Goal: Task Accomplishment & Management: Use online tool/utility

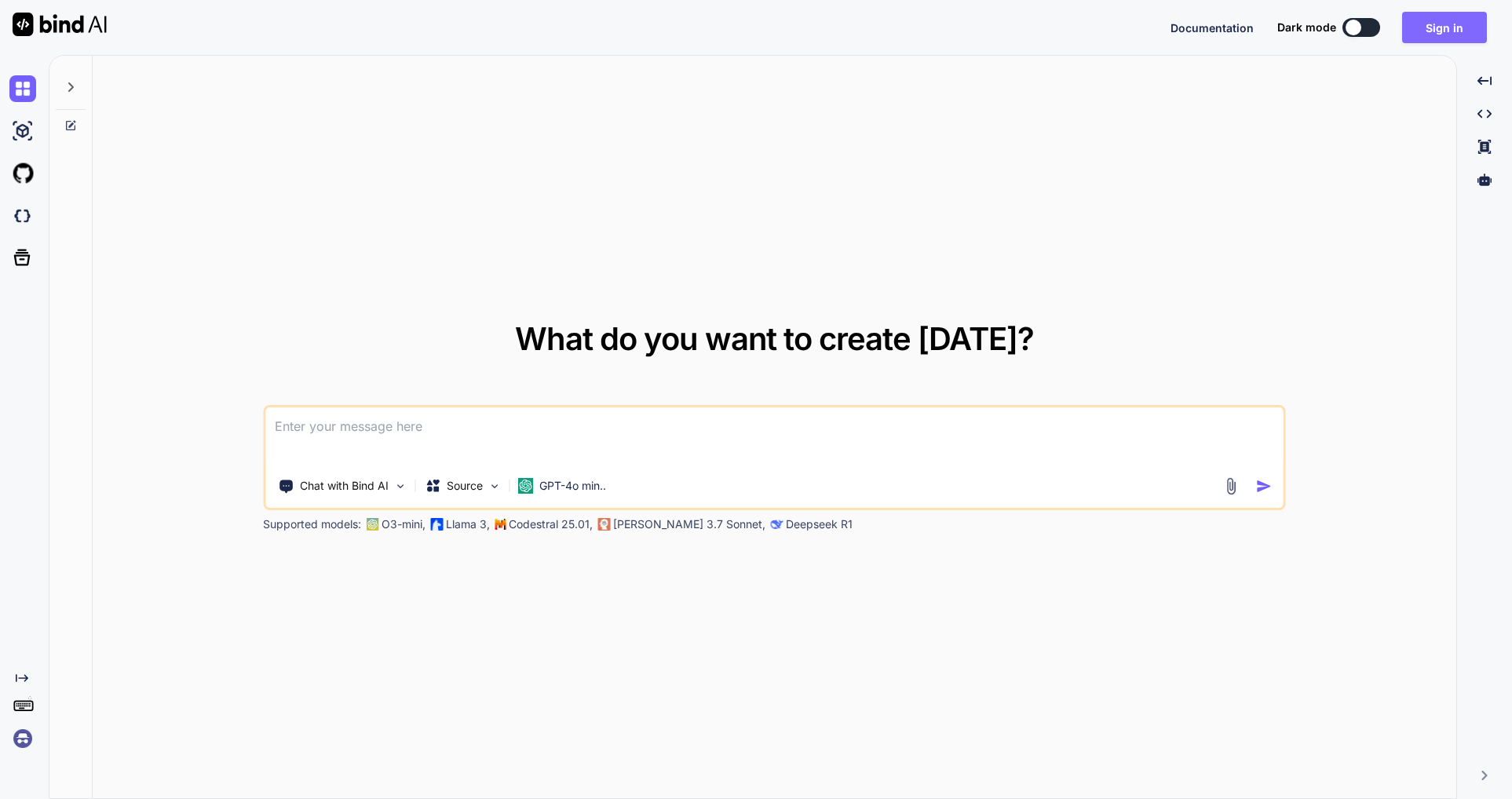
click at [1438, 22] on button "Sign in" at bounding box center [1444, 27] width 84 height 31
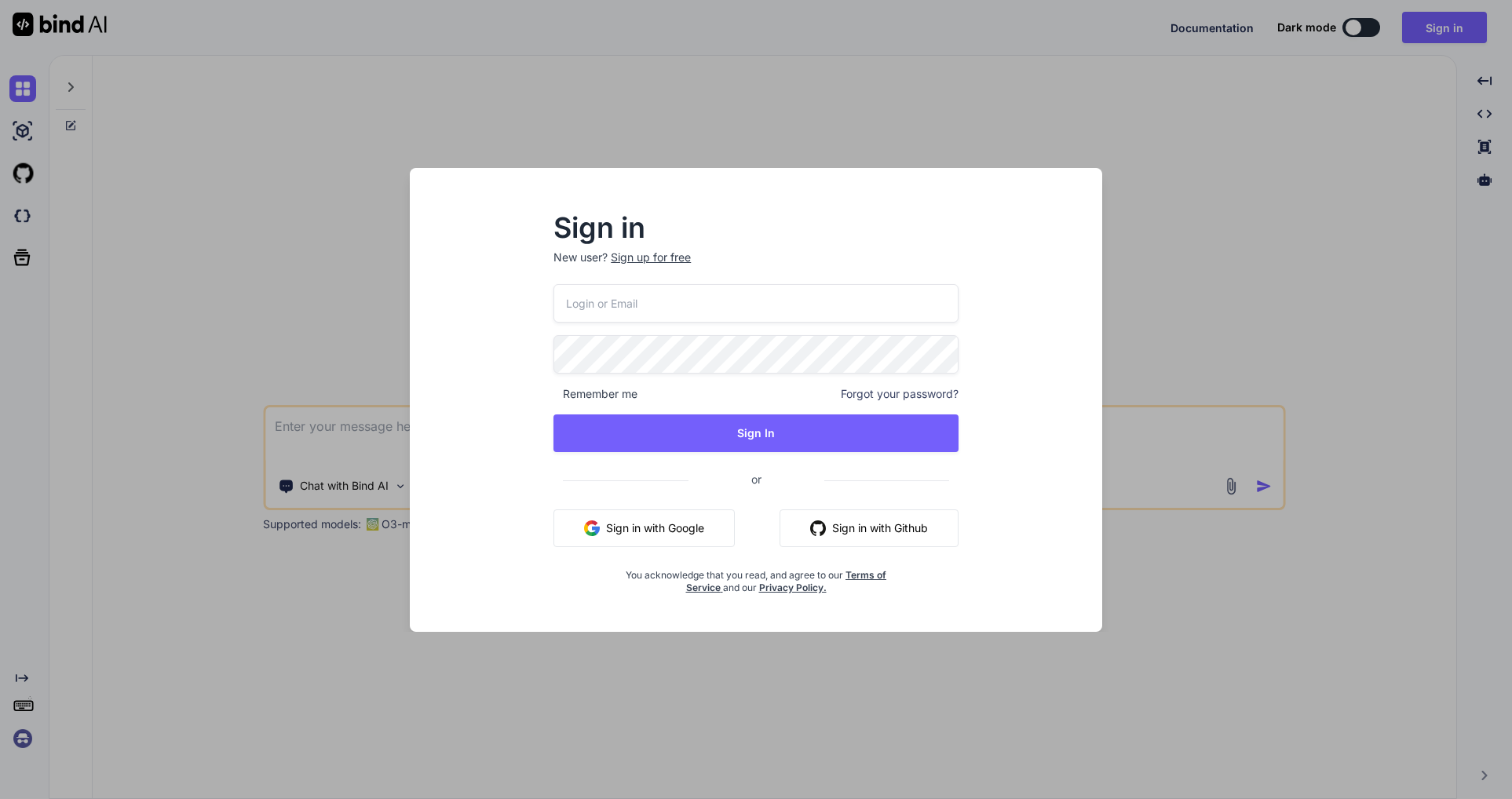
click at [648, 519] on button "Sign in with Google" at bounding box center [644, 528] width 181 height 38
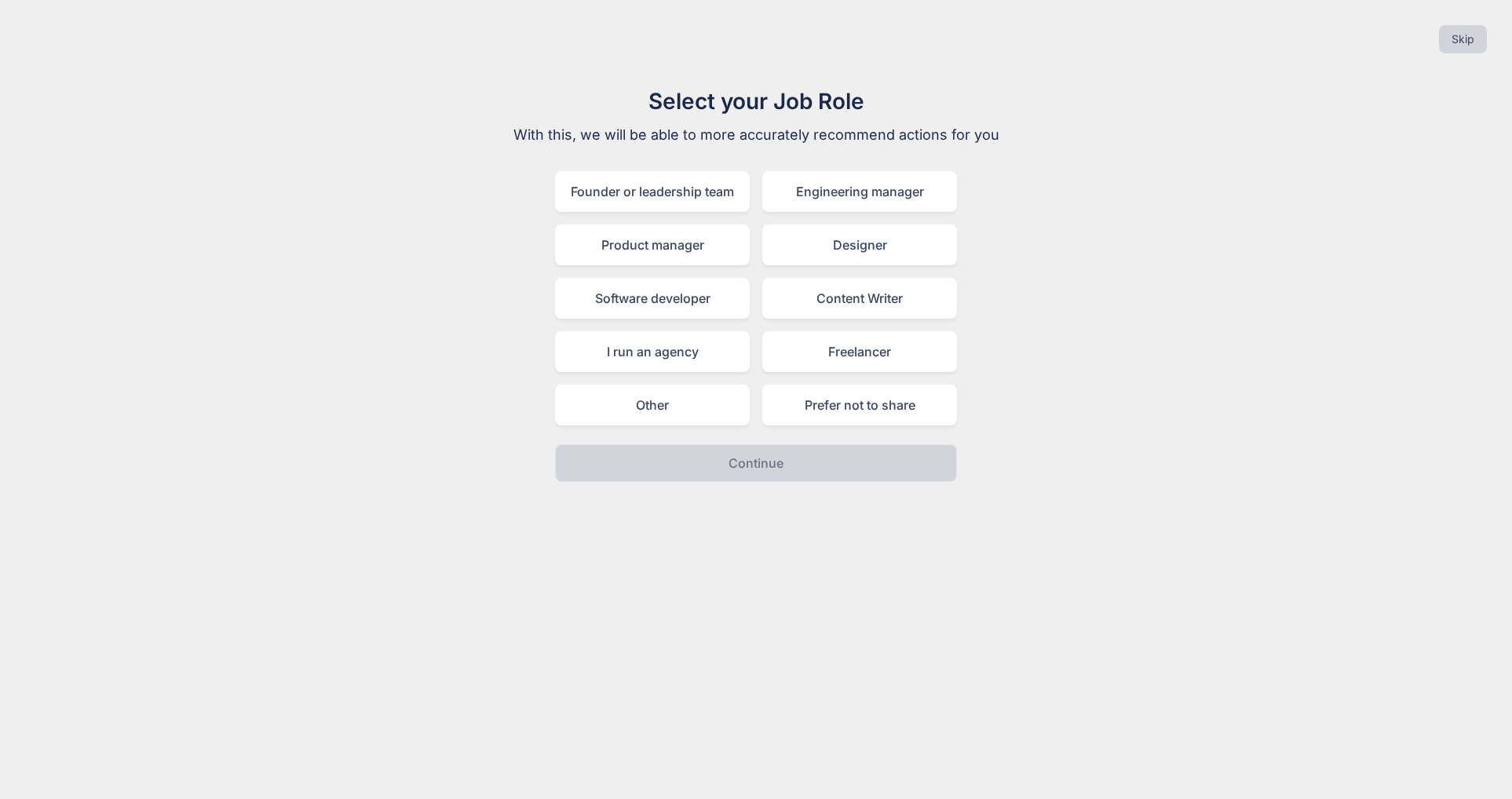
click at [1294, 481] on div "Select your Job Role With this, we will be able to more accurately recommend ac…" at bounding box center [756, 283] width 1487 height 397
click at [900, 426] on div "Select your Job Role With this, we will be able to more accurately recommend ac…" at bounding box center [756, 283] width 528 height 397
click at [901, 406] on div "Prefer not to share" at bounding box center [859, 405] width 195 height 41
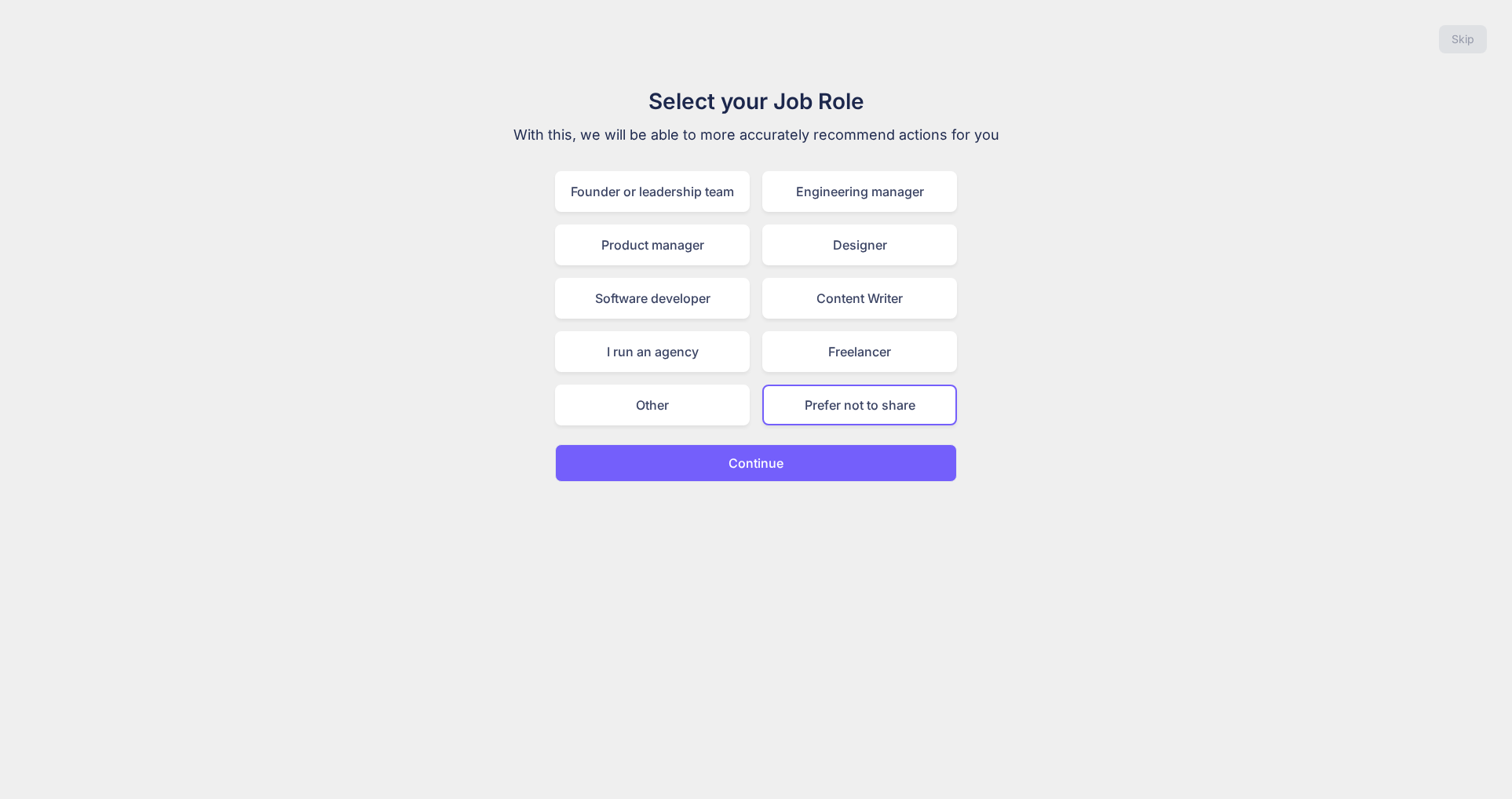
click at [863, 485] on div "Skip Select your Job Role With this, we will be able to more accurately recomme…" at bounding box center [756, 399] width 1512 height 799
click at [859, 469] on button "Continue" at bounding box center [756, 463] width 402 height 38
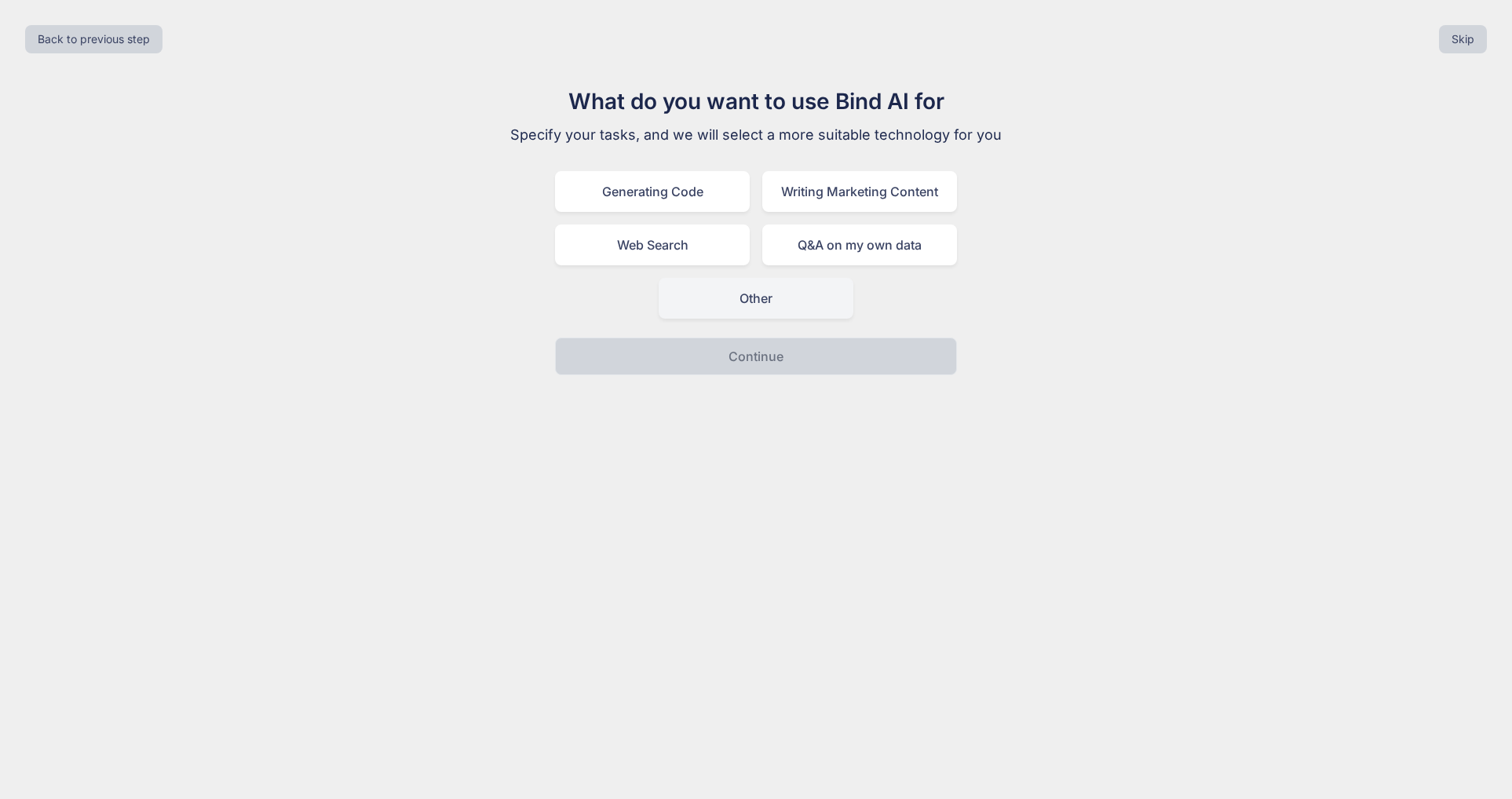
click at [750, 295] on div "Other" at bounding box center [756, 298] width 195 height 41
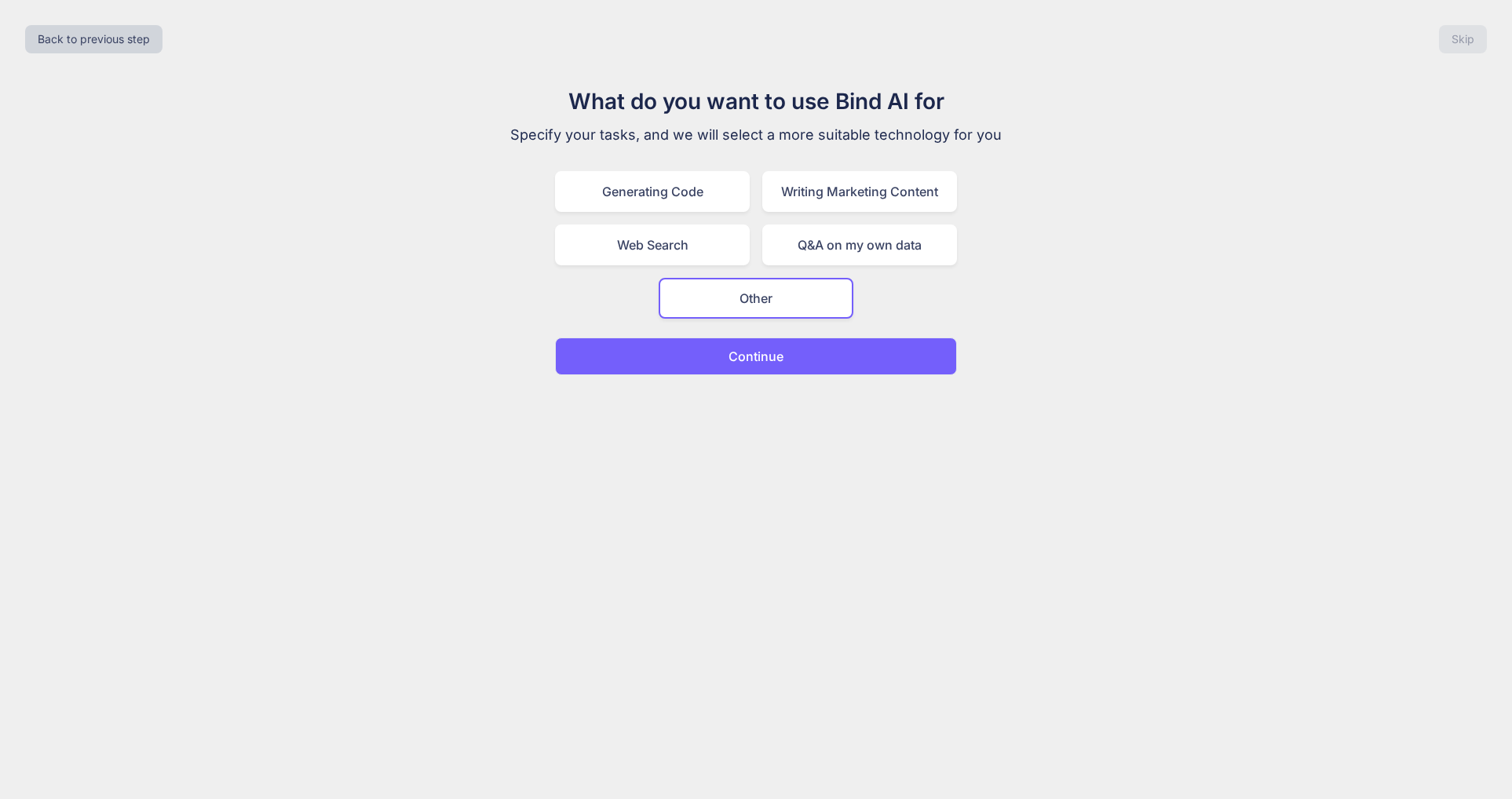
click at [782, 383] on div "Back to previous step Skip What do you want to use Bind AI for Specify your tas…" at bounding box center [756, 399] width 1512 height 799
click at [787, 359] on button "Continue" at bounding box center [756, 356] width 402 height 38
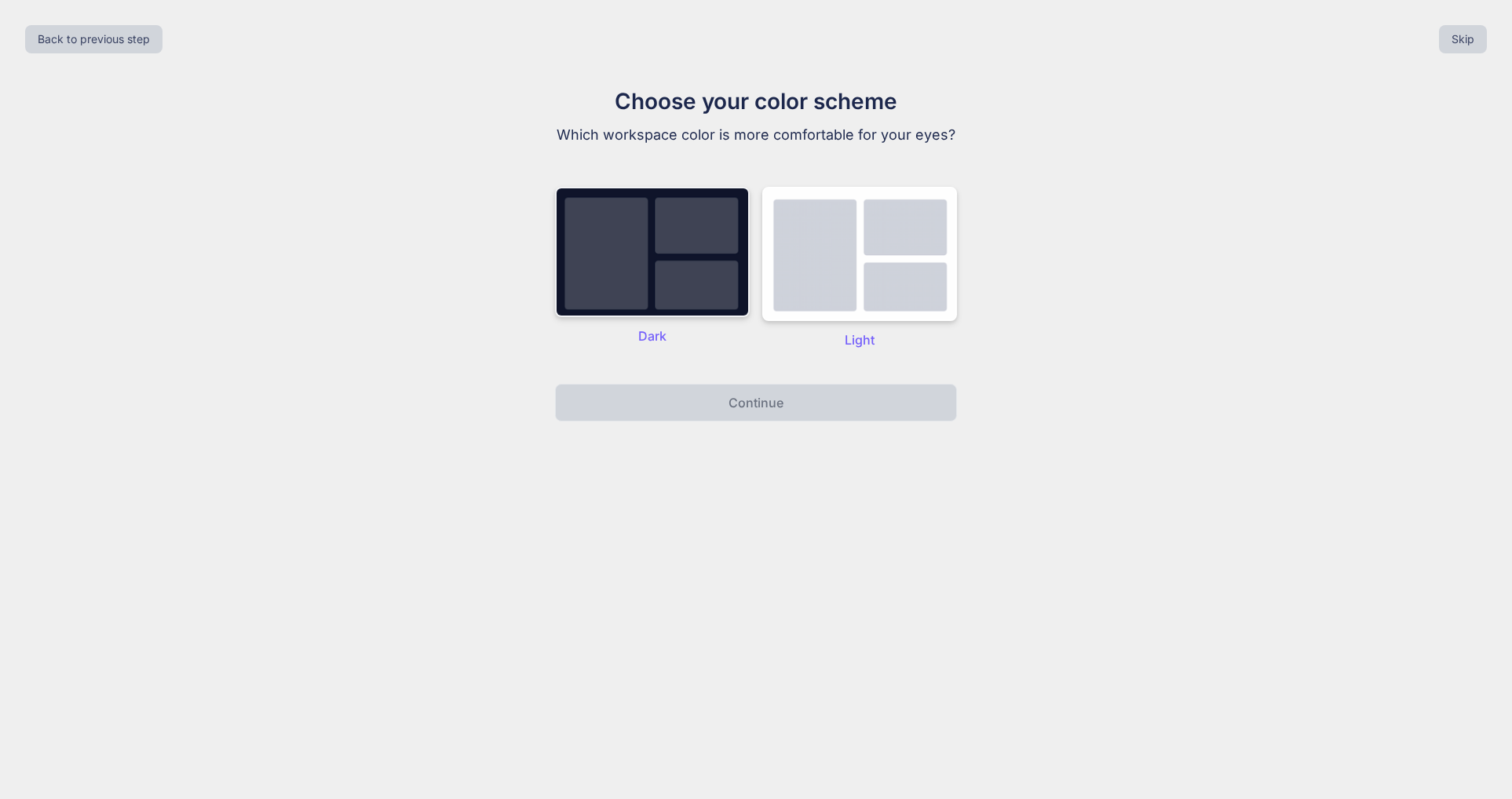
click at [712, 280] on img at bounding box center [653, 252] width 195 height 130
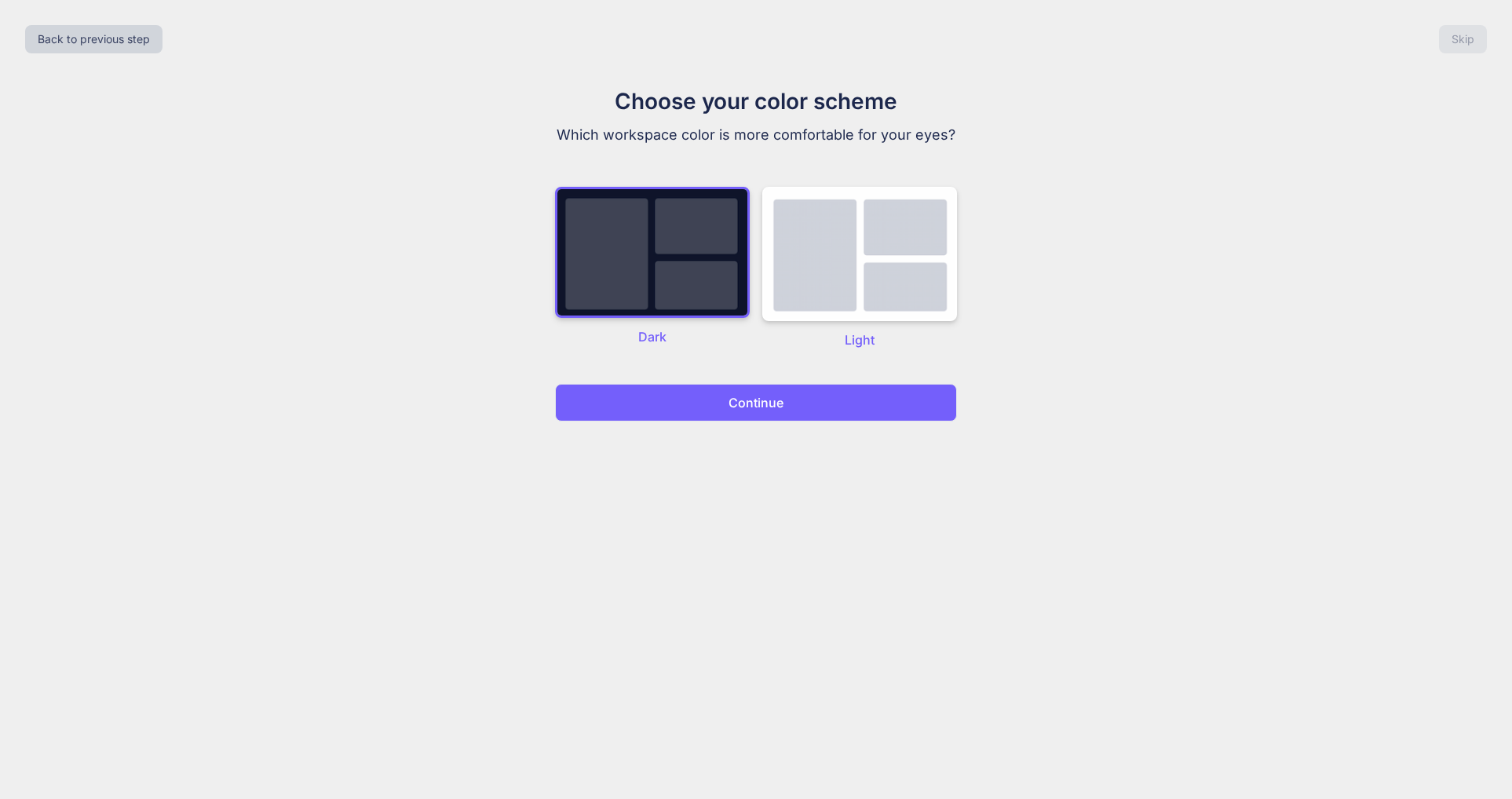
click at [788, 399] on button "Continue" at bounding box center [756, 402] width 402 height 38
click at [760, 393] on p "Continue" at bounding box center [756, 402] width 55 height 19
click at [1344, 167] on div "Choose your color scheme Which workspace color is more comfortable for your eye…" at bounding box center [756, 253] width 1487 height 336
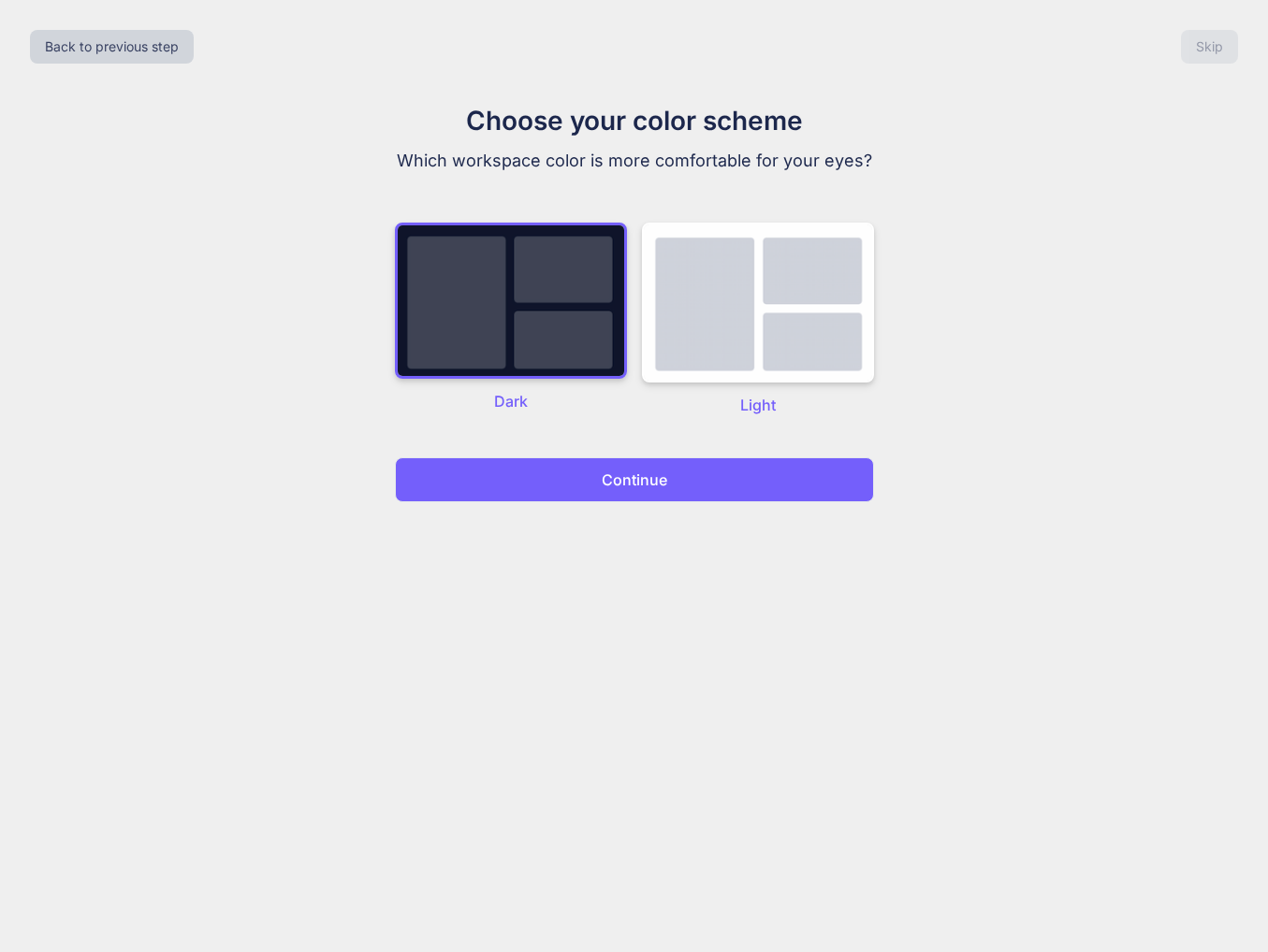
click at [655, 480] on p "Continue" at bounding box center [634, 479] width 65 height 22
click at [555, 476] on button "Continue" at bounding box center [634, 479] width 479 height 45
click at [556, 476] on button "Continue" at bounding box center [634, 479] width 479 height 45
click at [771, 292] on img at bounding box center [758, 302] width 232 height 160
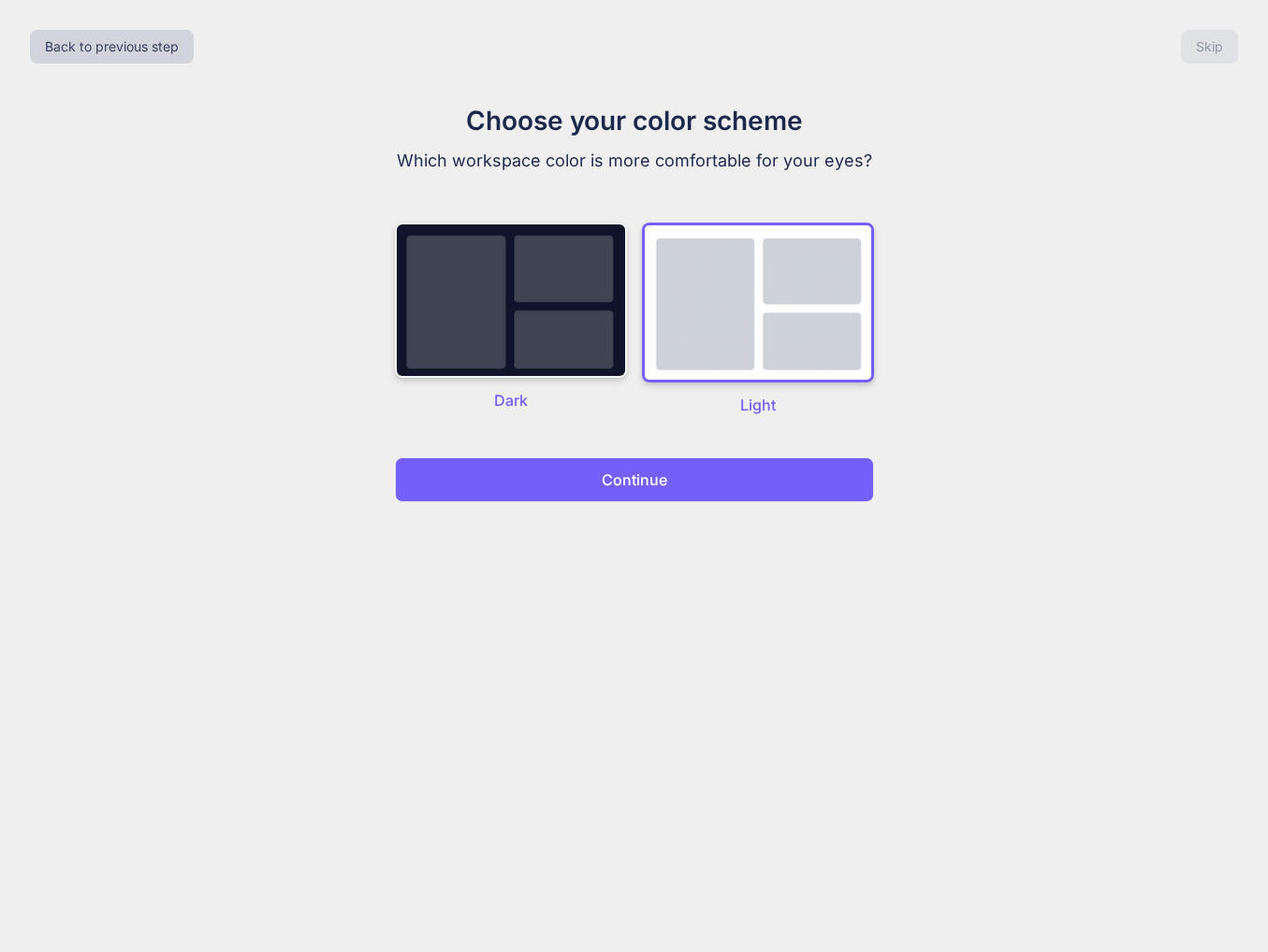
click at [580, 322] on img at bounding box center [511, 300] width 232 height 155
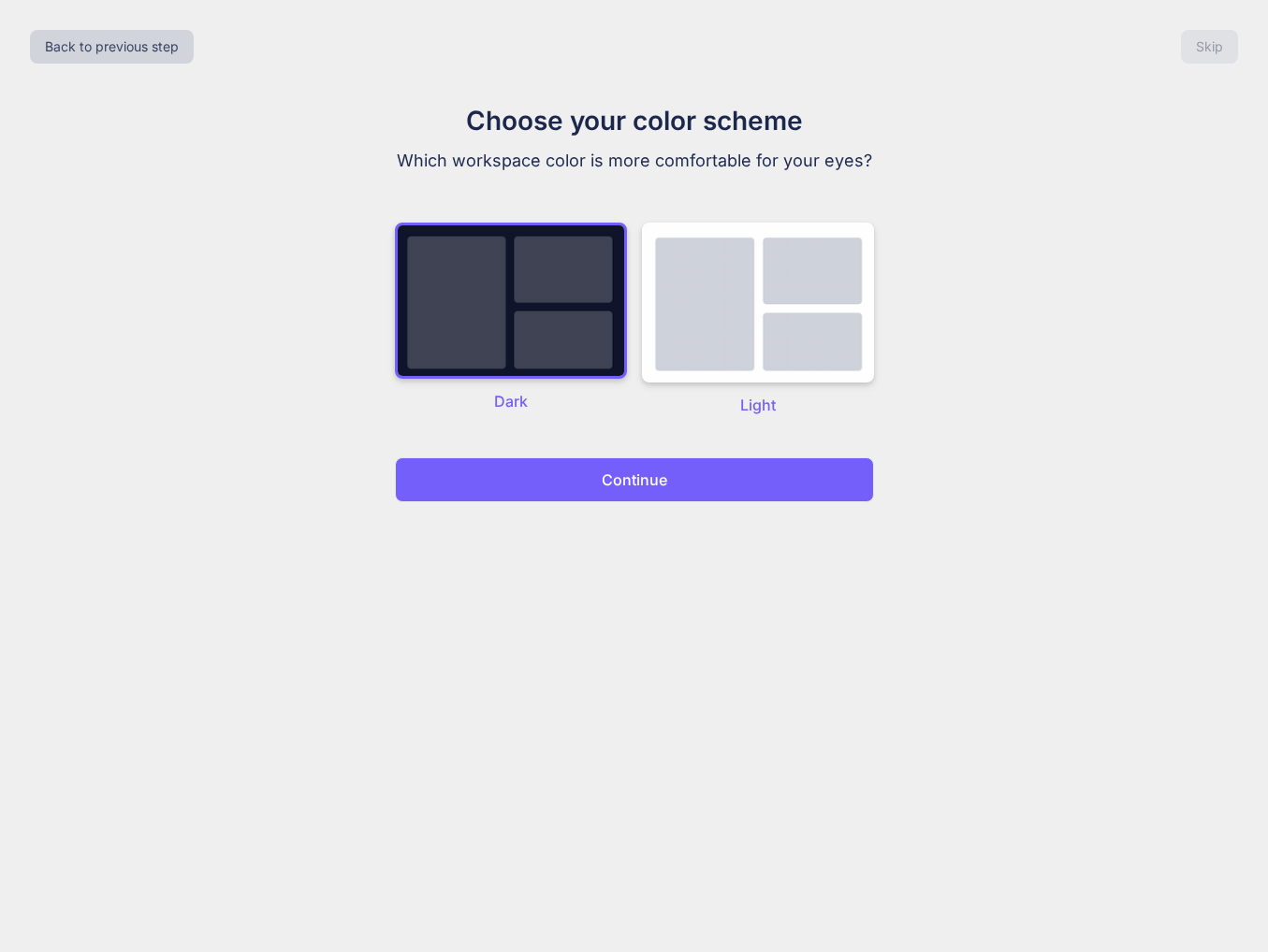
click at [665, 450] on div "Choose your color scheme Which workspace color is more comfortable for your eye…" at bounding box center [635, 301] width 629 height 401
click at [713, 483] on button "Continue" at bounding box center [634, 479] width 479 height 45
click at [748, 476] on button "Continue" at bounding box center [634, 479] width 479 height 45
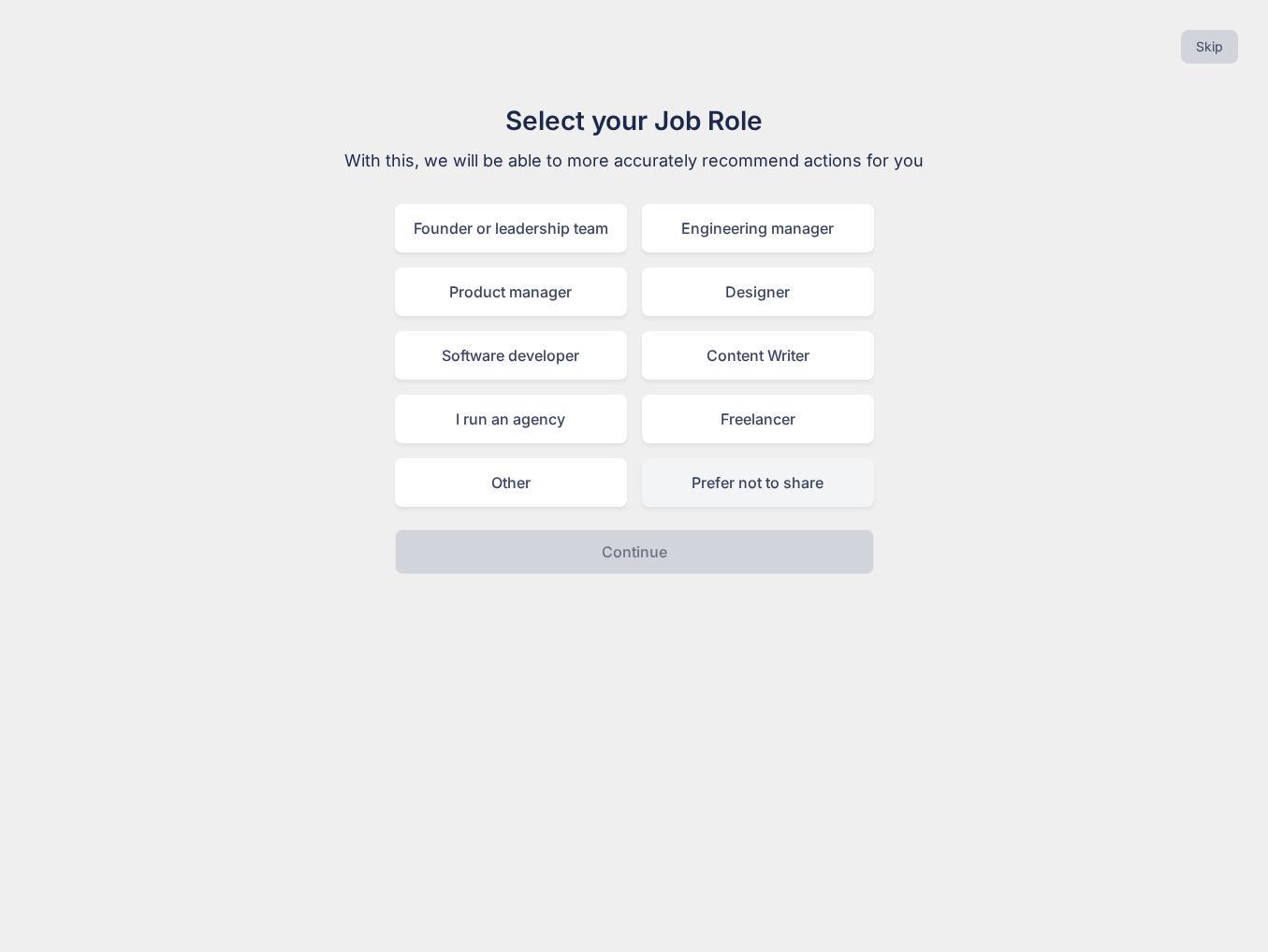
click at [751, 493] on div "Prefer not to share" at bounding box center [758, 482] width 232 height 49
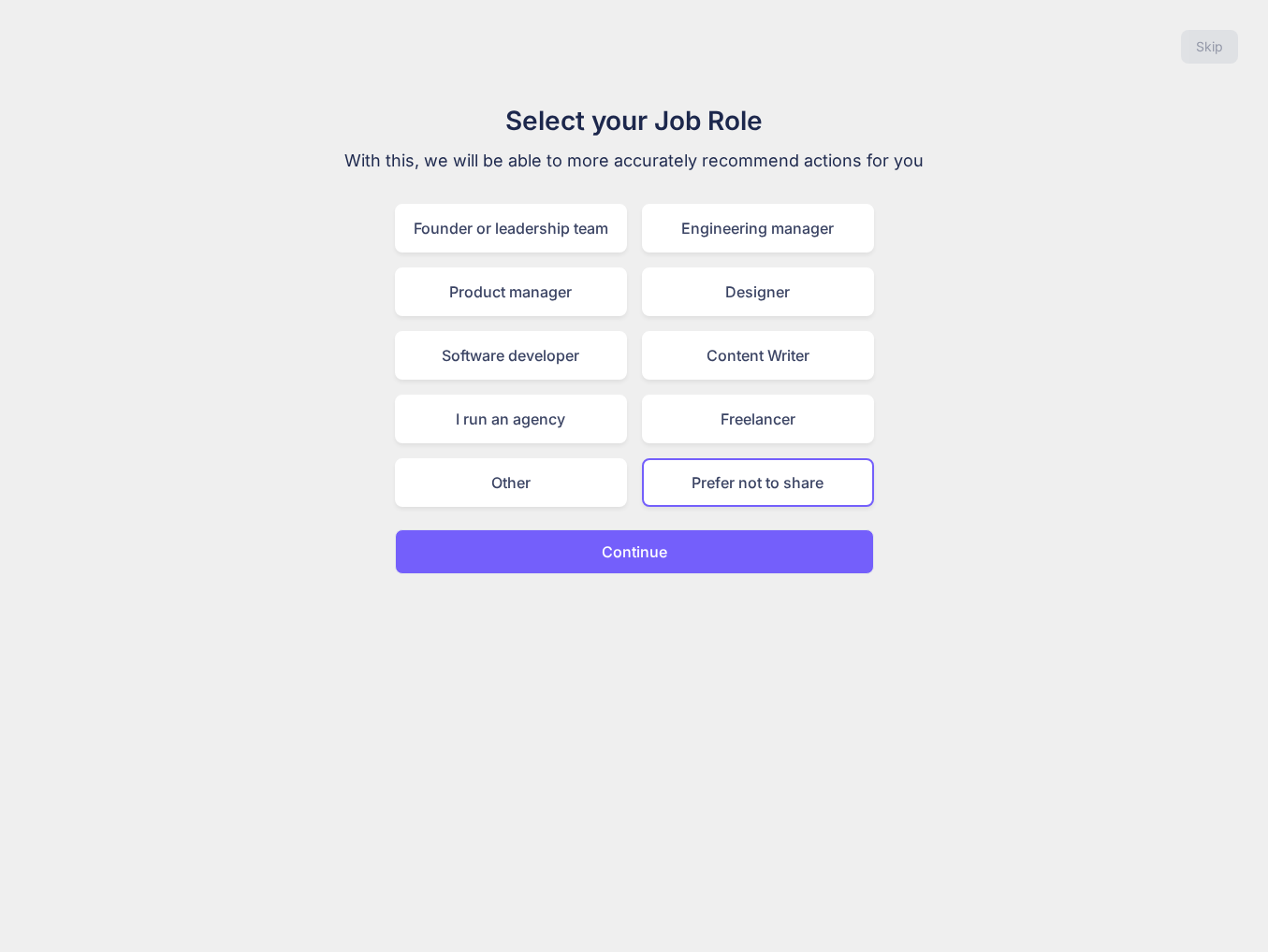
click at [758, 559] on button "Continue" at bounding box center [634, 551] width 479 height 45
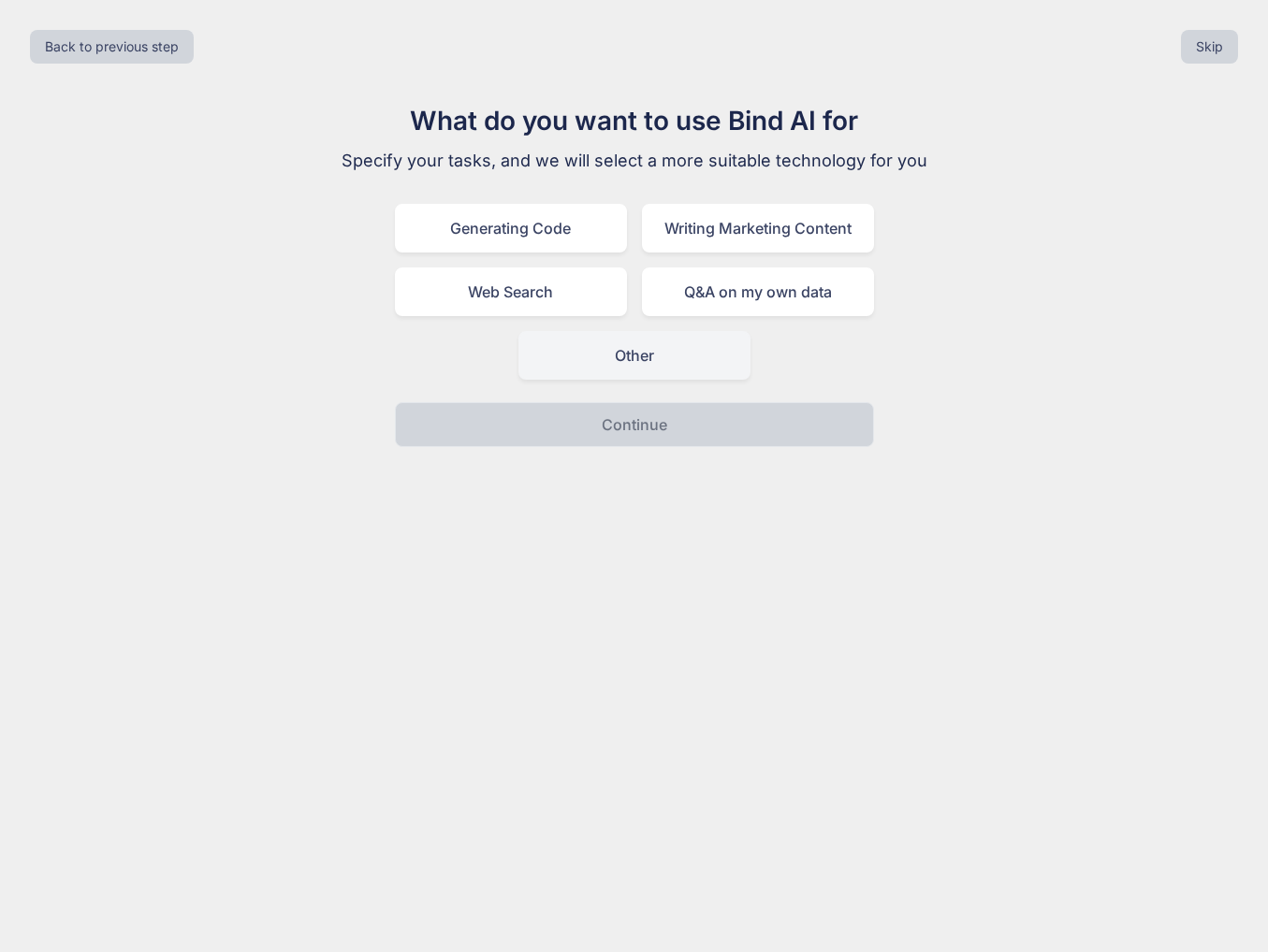
click at [670, 377] on div "Other" at bounding box center [634, 355] width 232 height 49
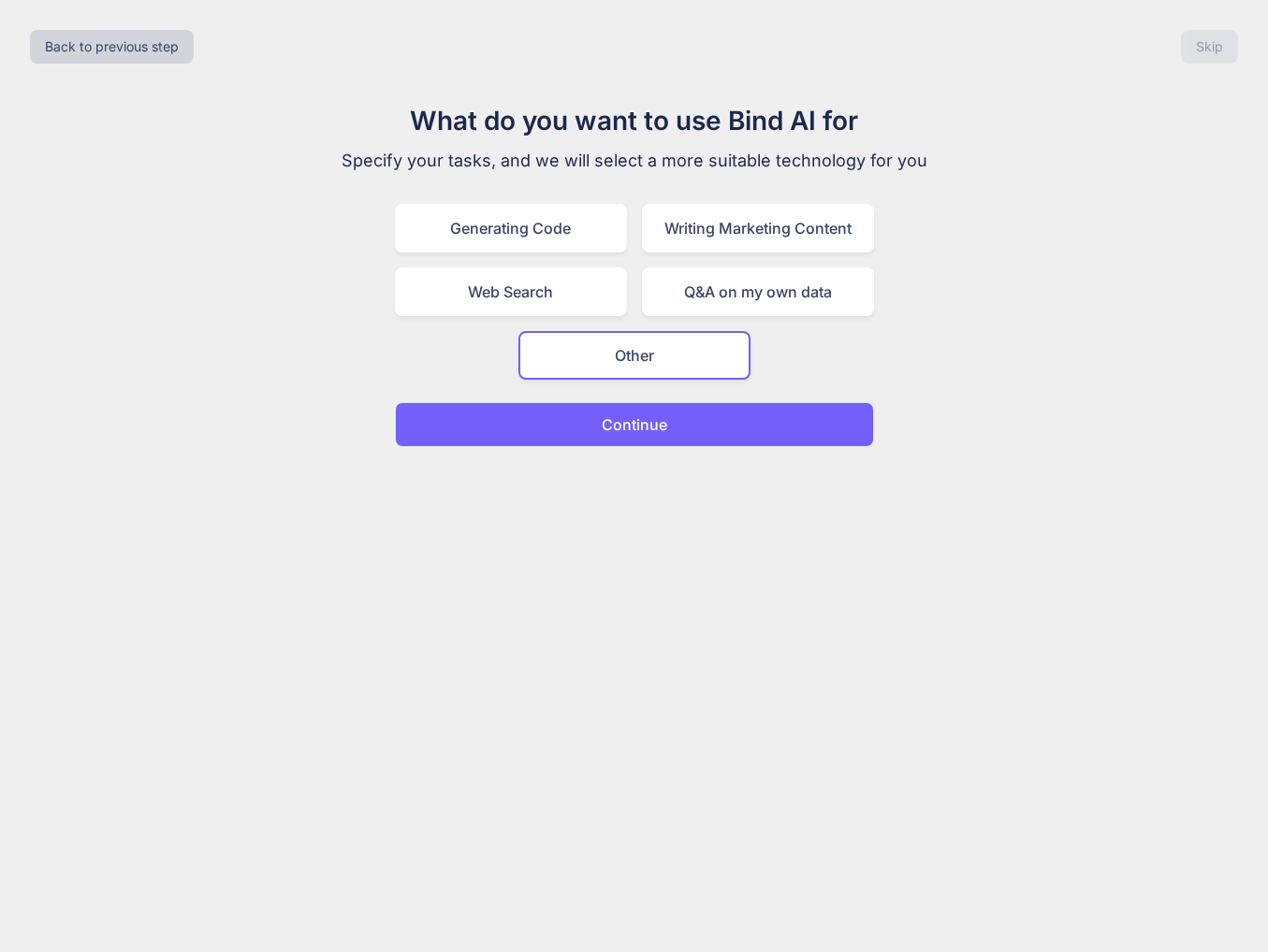
click at [691, 437] on button "Continue" at bounding box center [634, 424] width 479 height 45
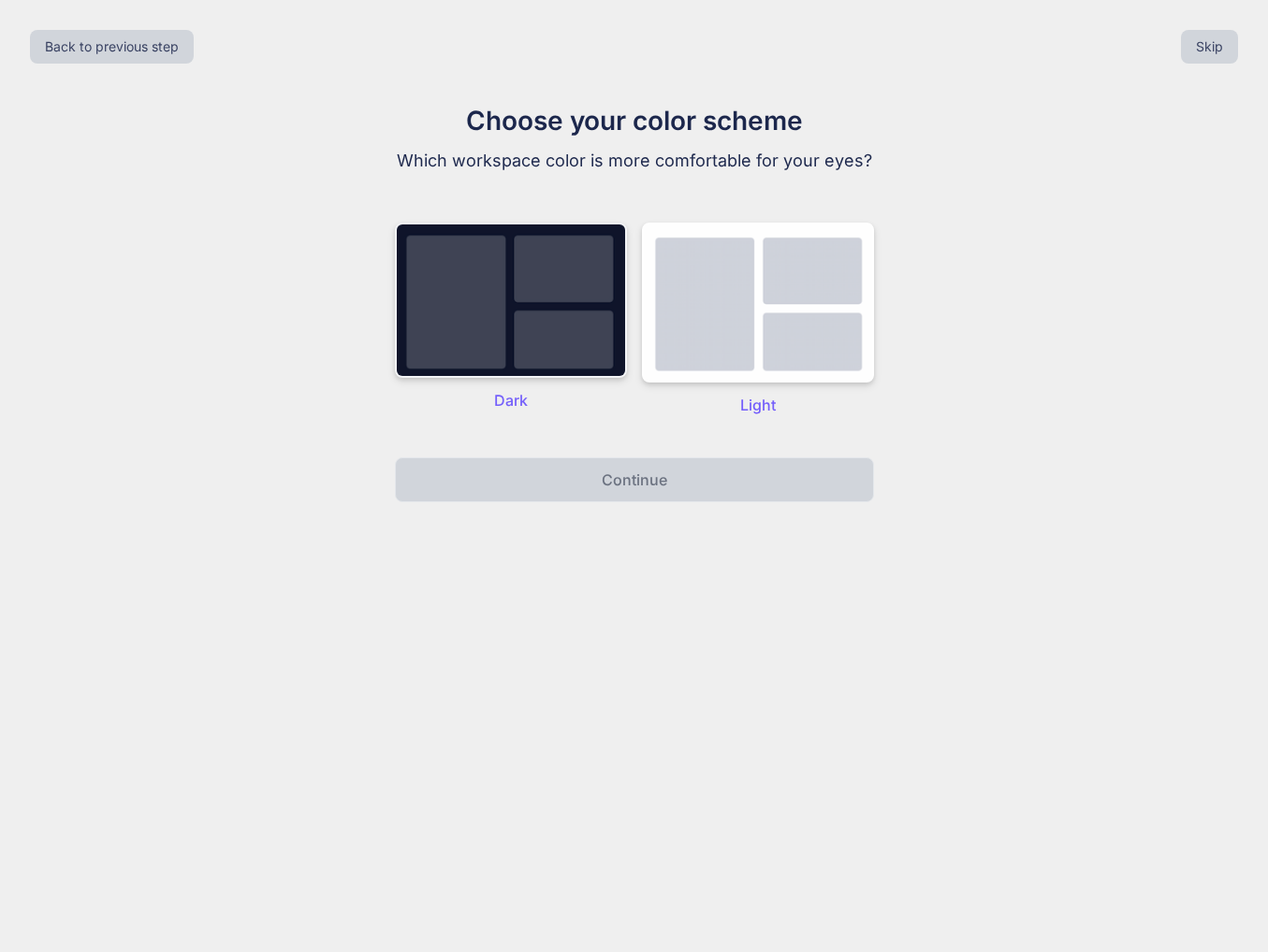
click at [556, 335] on img at bounding box center [511, 300] width 232 height 155
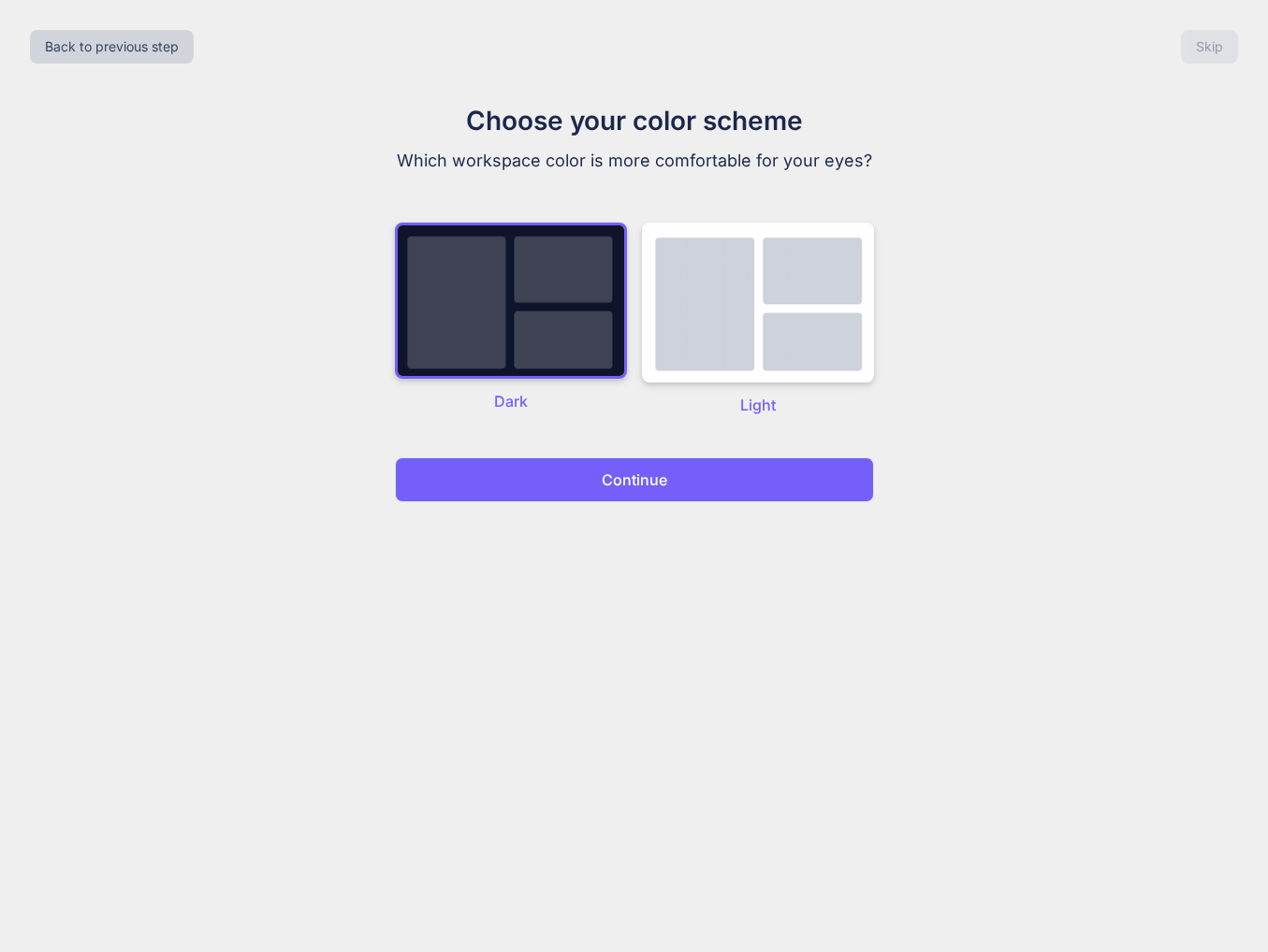
click at [714, 479] on button "Continue" at bounding box center [634, 479] width 479 height 45
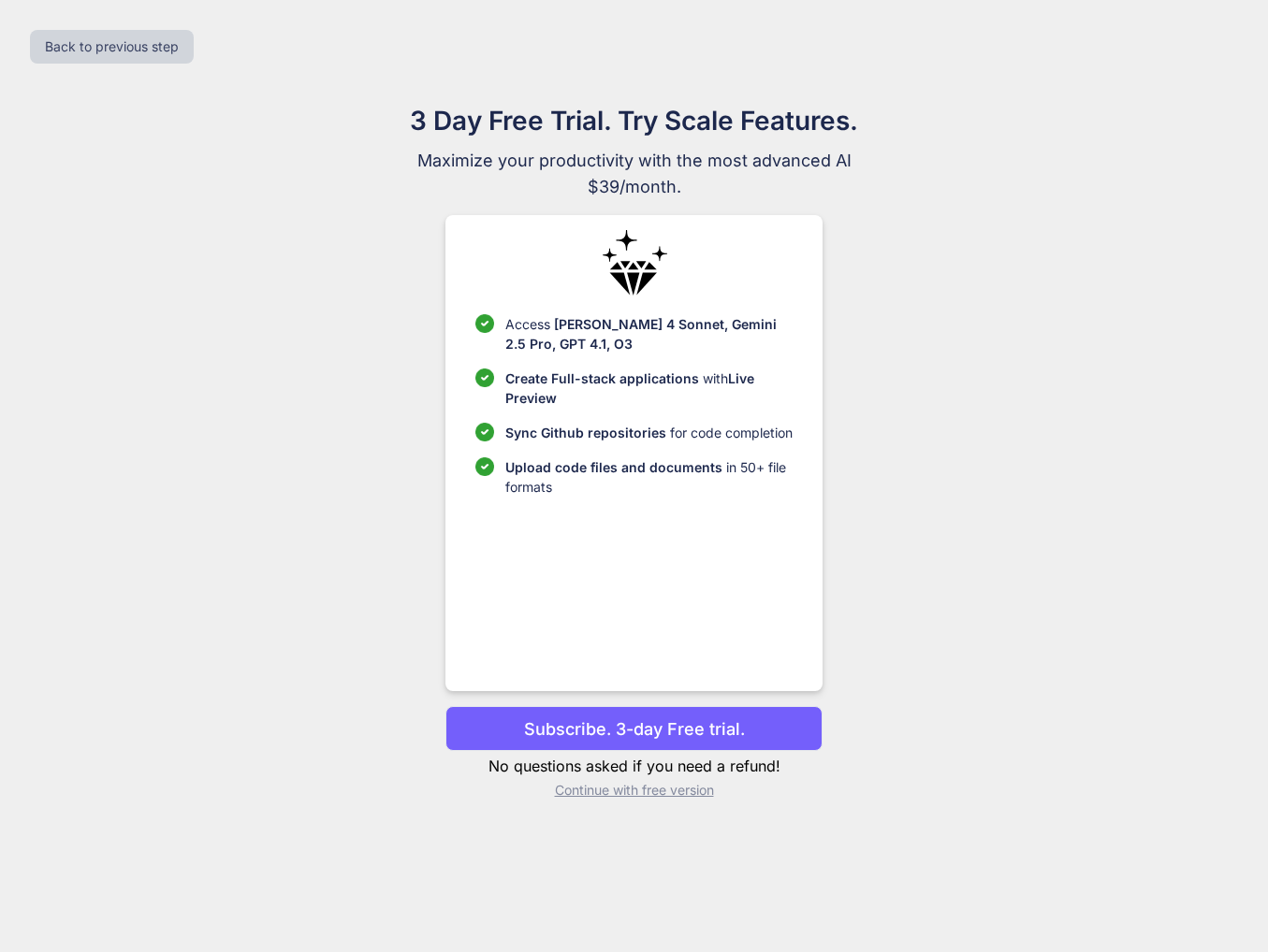
click at [619, 787] on p "Continue with free version" at bounding box center [633, 791] width 377 height 19
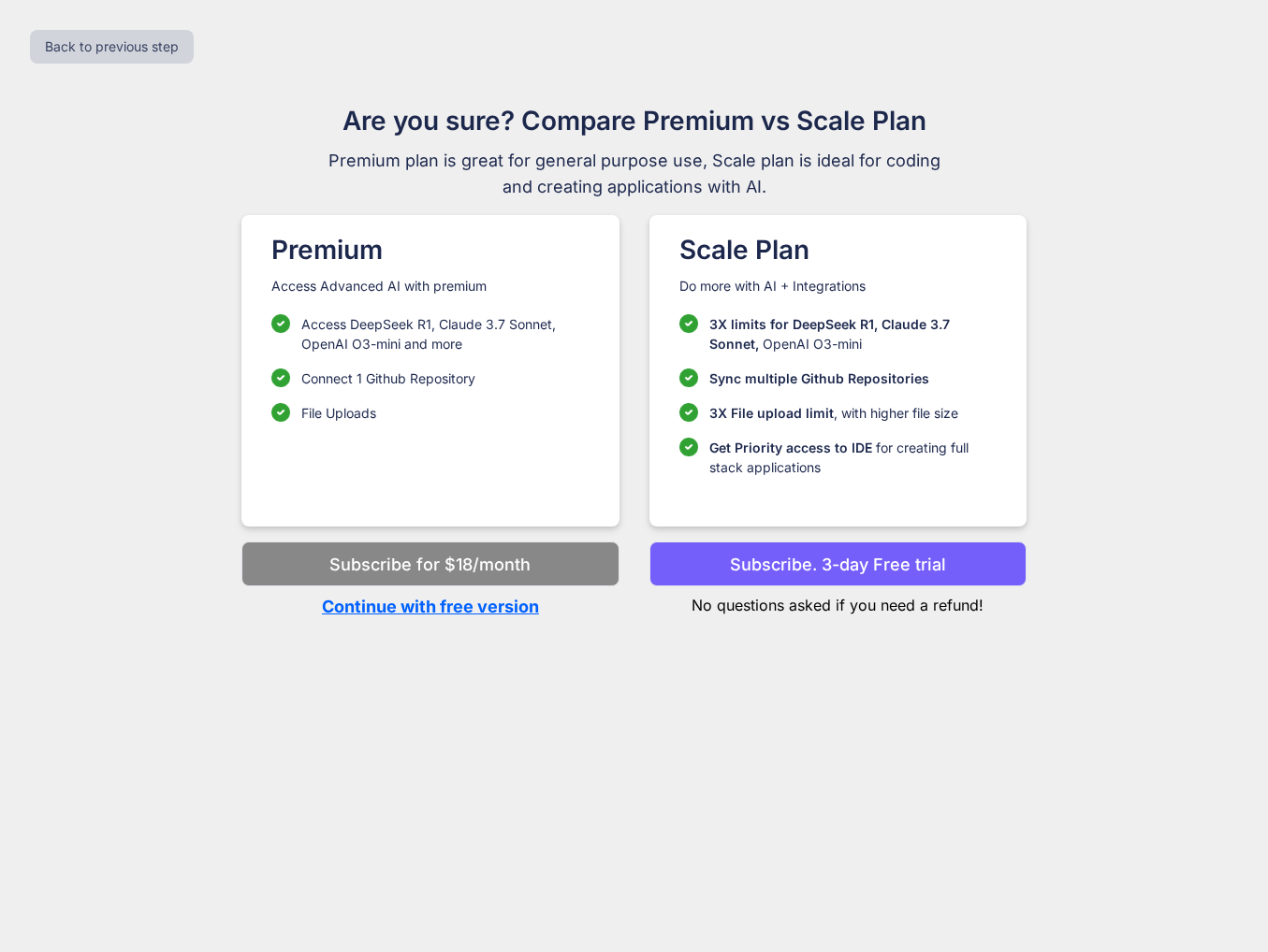
click at [493, 612] on p "Continue with free version" at bounding box center [430, 606] width 377 height 25
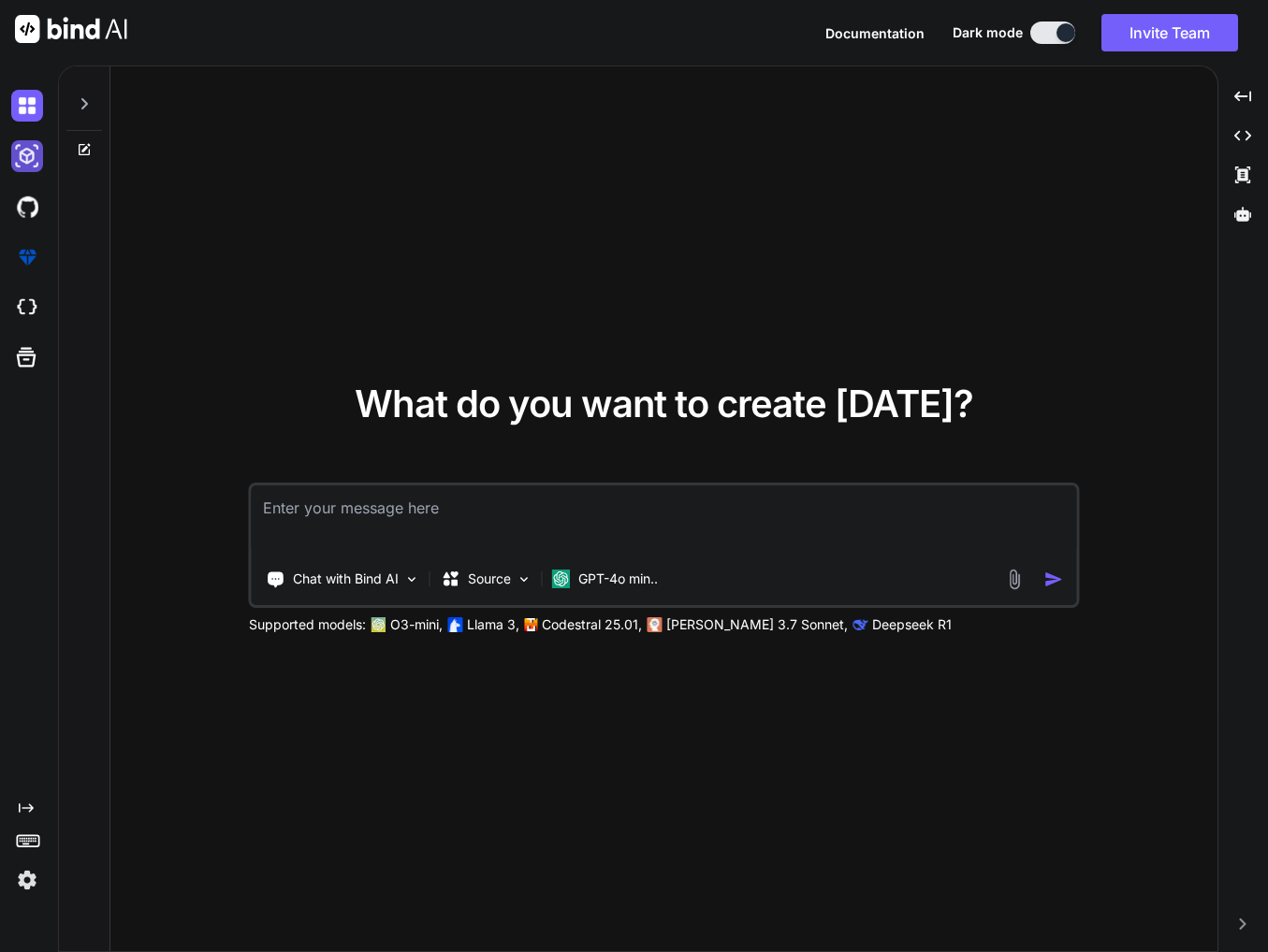
click at [32, 162] on img at bounding box center [27, 155] width 32 height 32
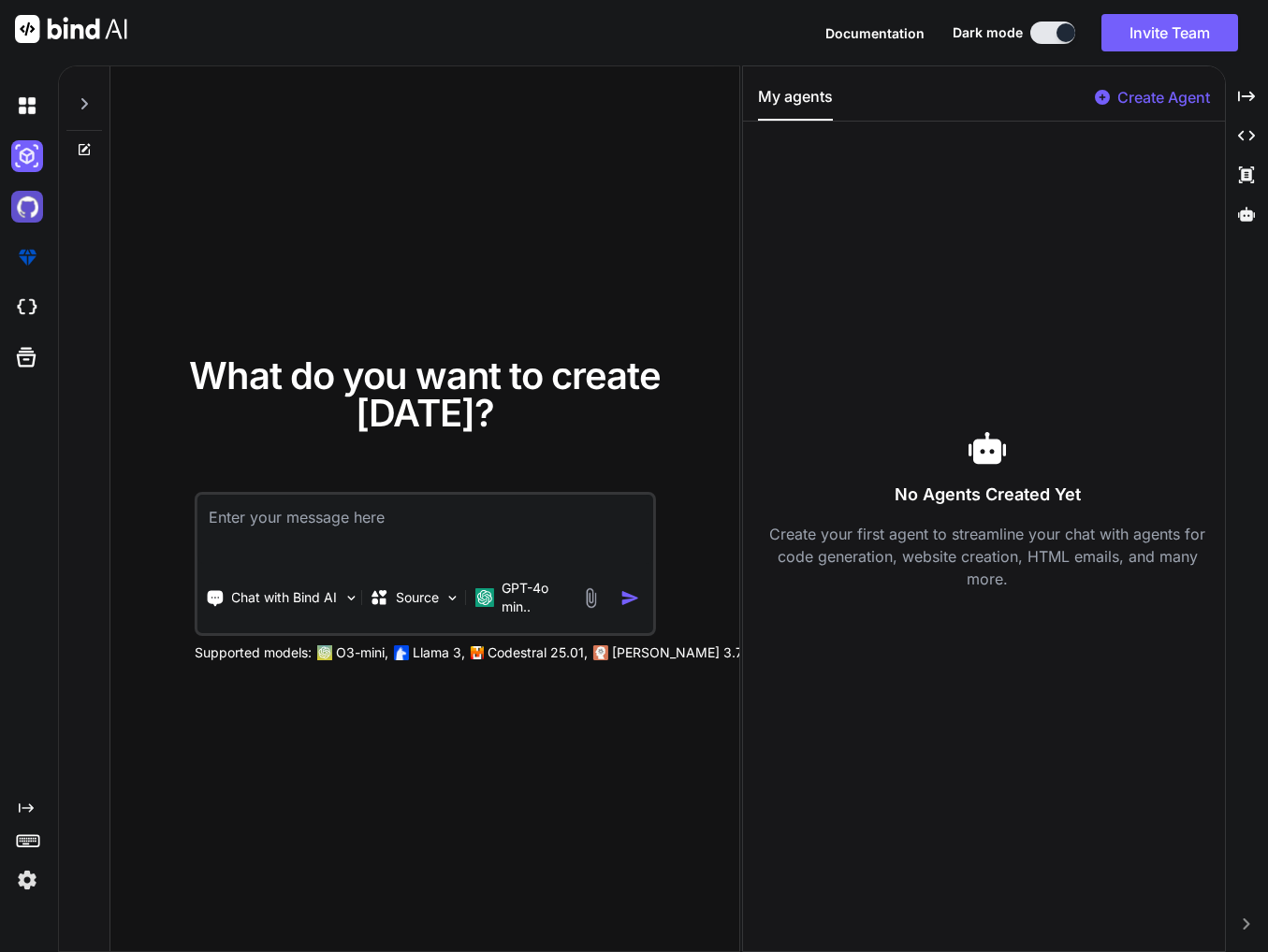
click at [19, 197] on img at bounding box center [27, 206] width 32 height 32
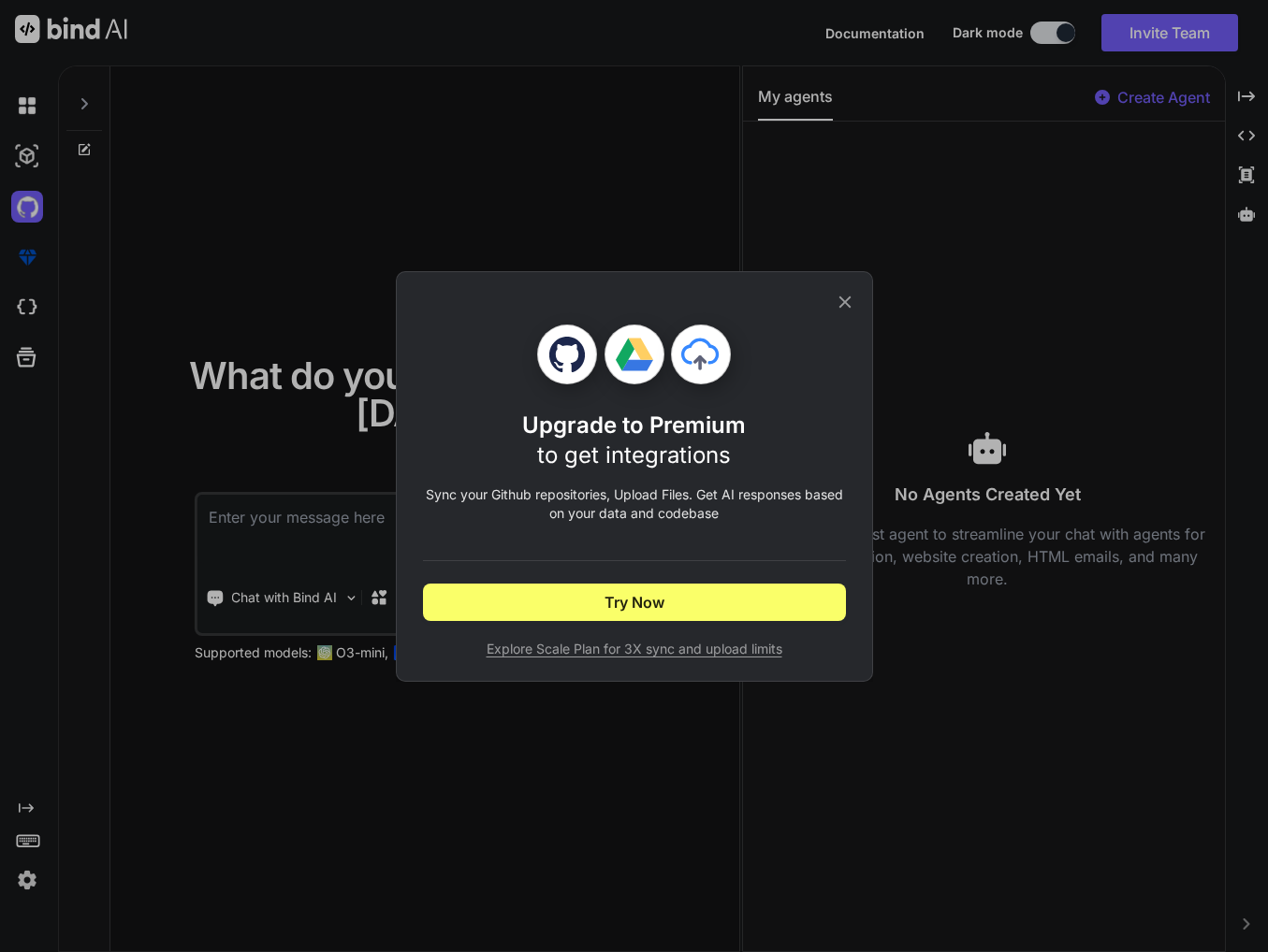
click at [25, 145] on div "Upgrade to Premium to get integrations Sync your Github repositories, Upload Fi…" at bounding box center [634, 476] width 1268 height 952
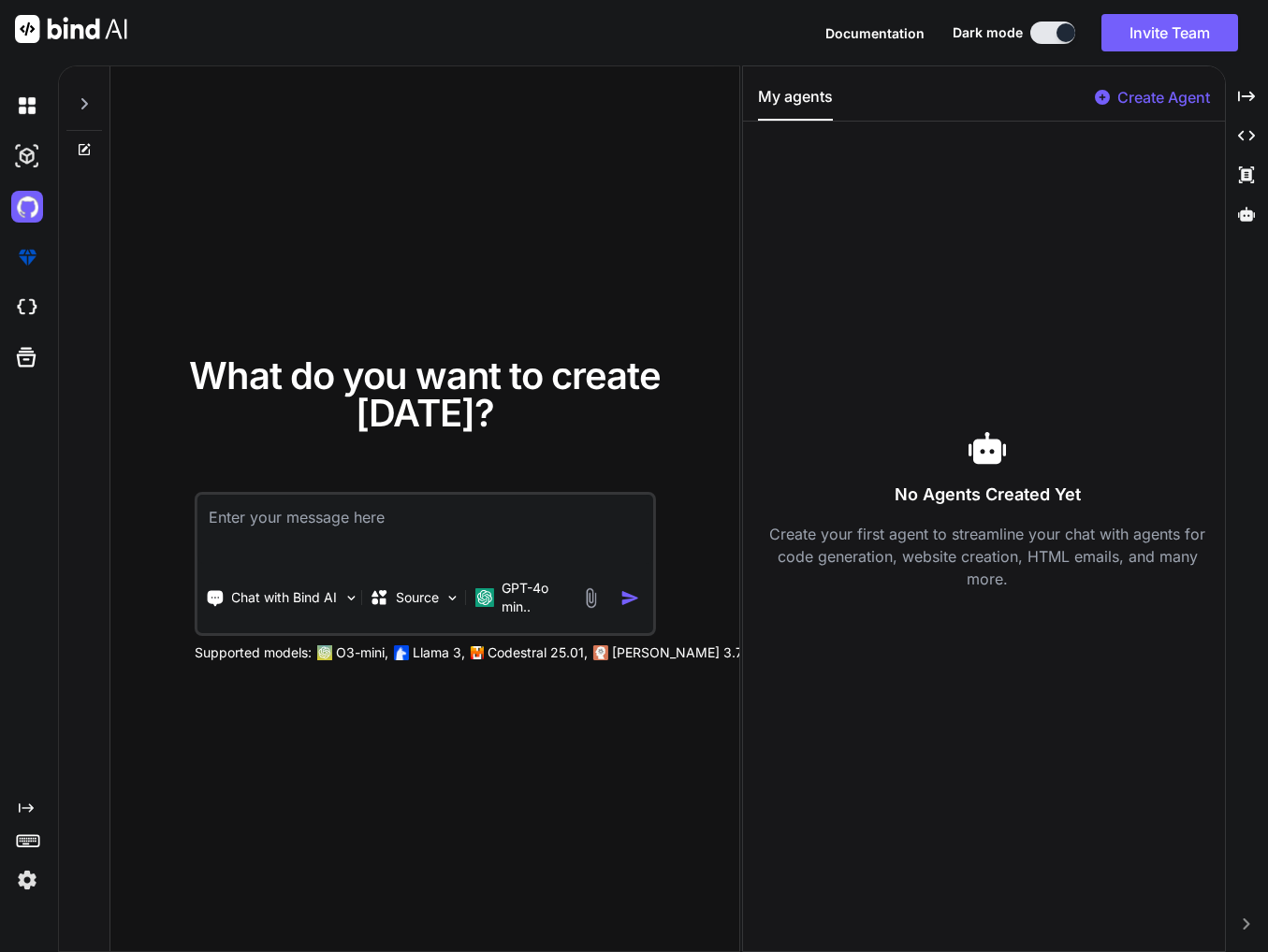
click at [478, 519] on textarea at bounding box center [425, 529] width 456 height 69
click at [399, 525] on textarea at bounding box center [425, 529] width 456 height 69
paste textarea "Create a modern landing page with HTML, CSS, and JavaScript featuring smooth sc…"
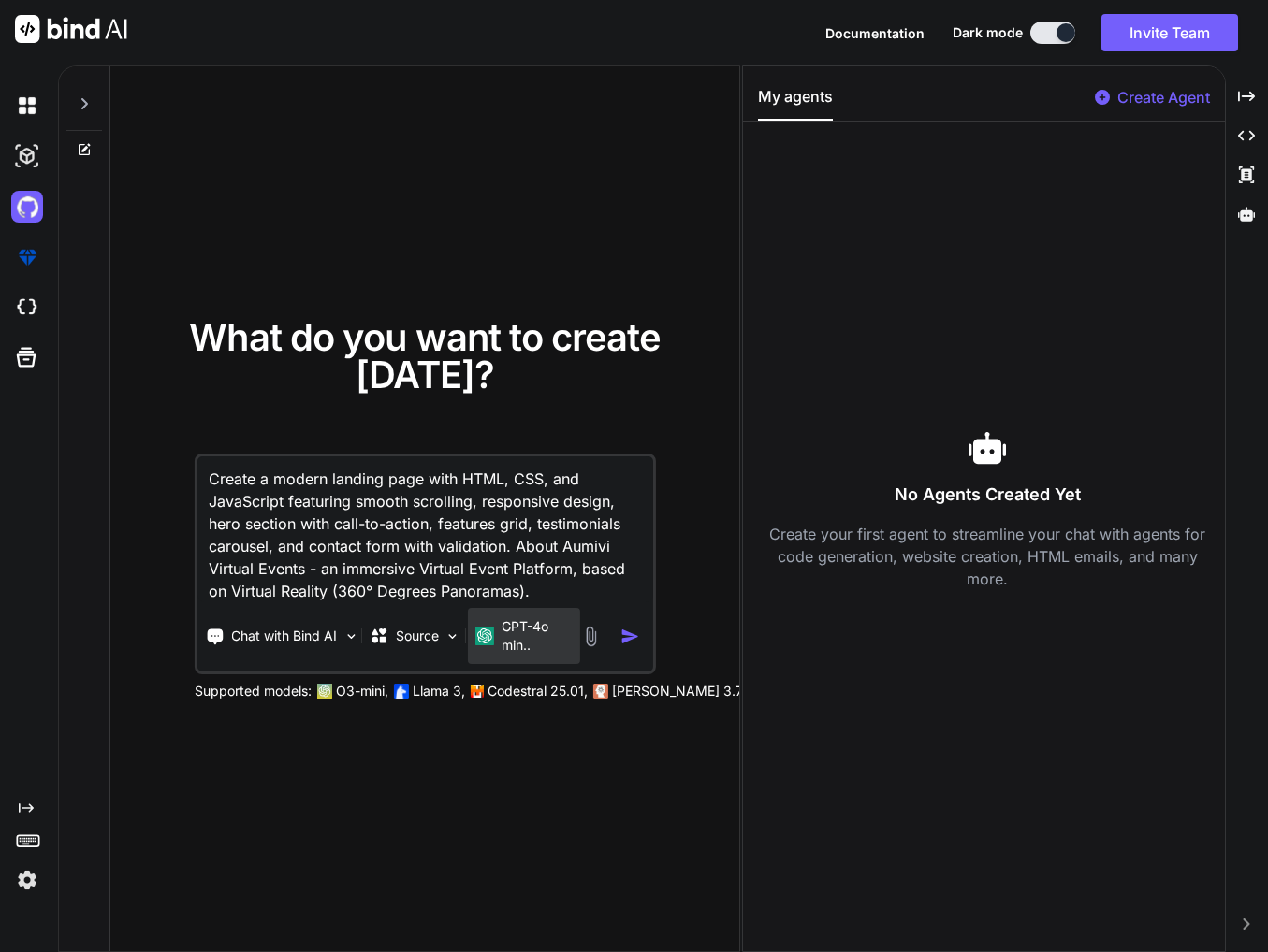
type textarea "Create a modern landing page with HTML, CSS, and JavaScript featuring smooth sc…"
click at [548, 622] on p "GPT-4o min.." at bounding box center [536, 636] width 70 height 37
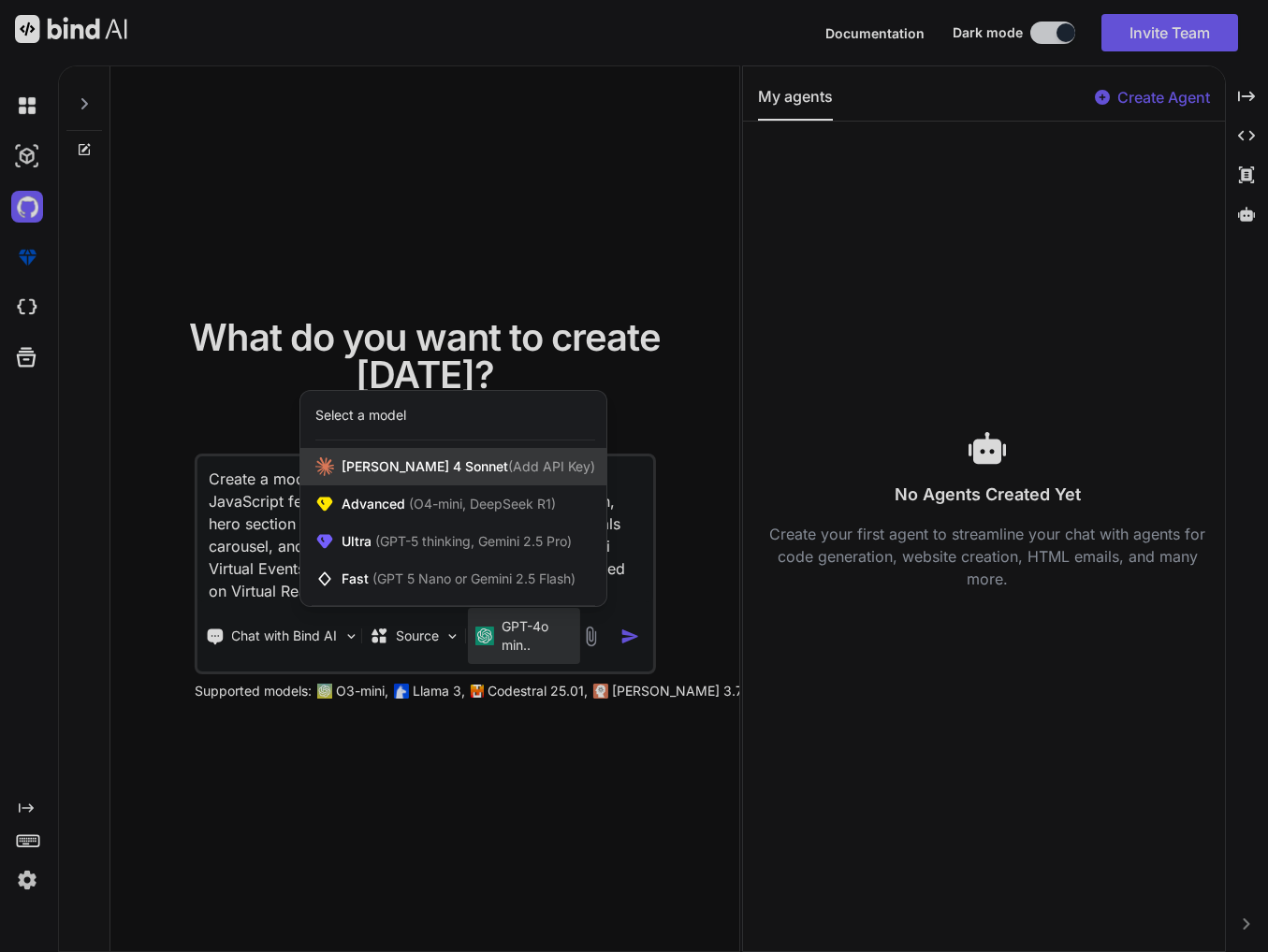
click at [502, 476] on span "[PERSON_NAME] 4 Sonnet (Add API Key)" at bounding box center [468, 467] width 253 height 19
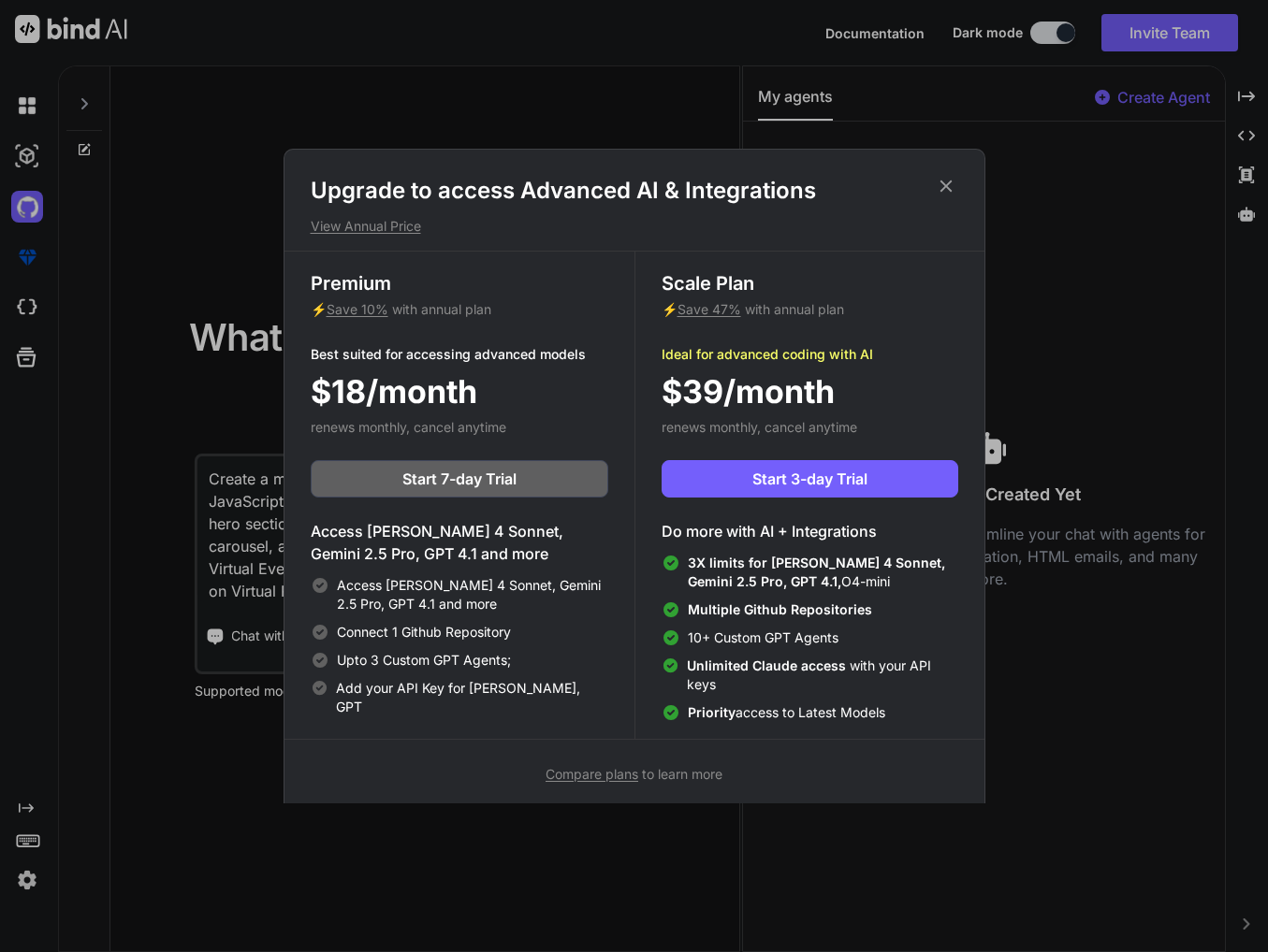
scroll to position [9, 0]
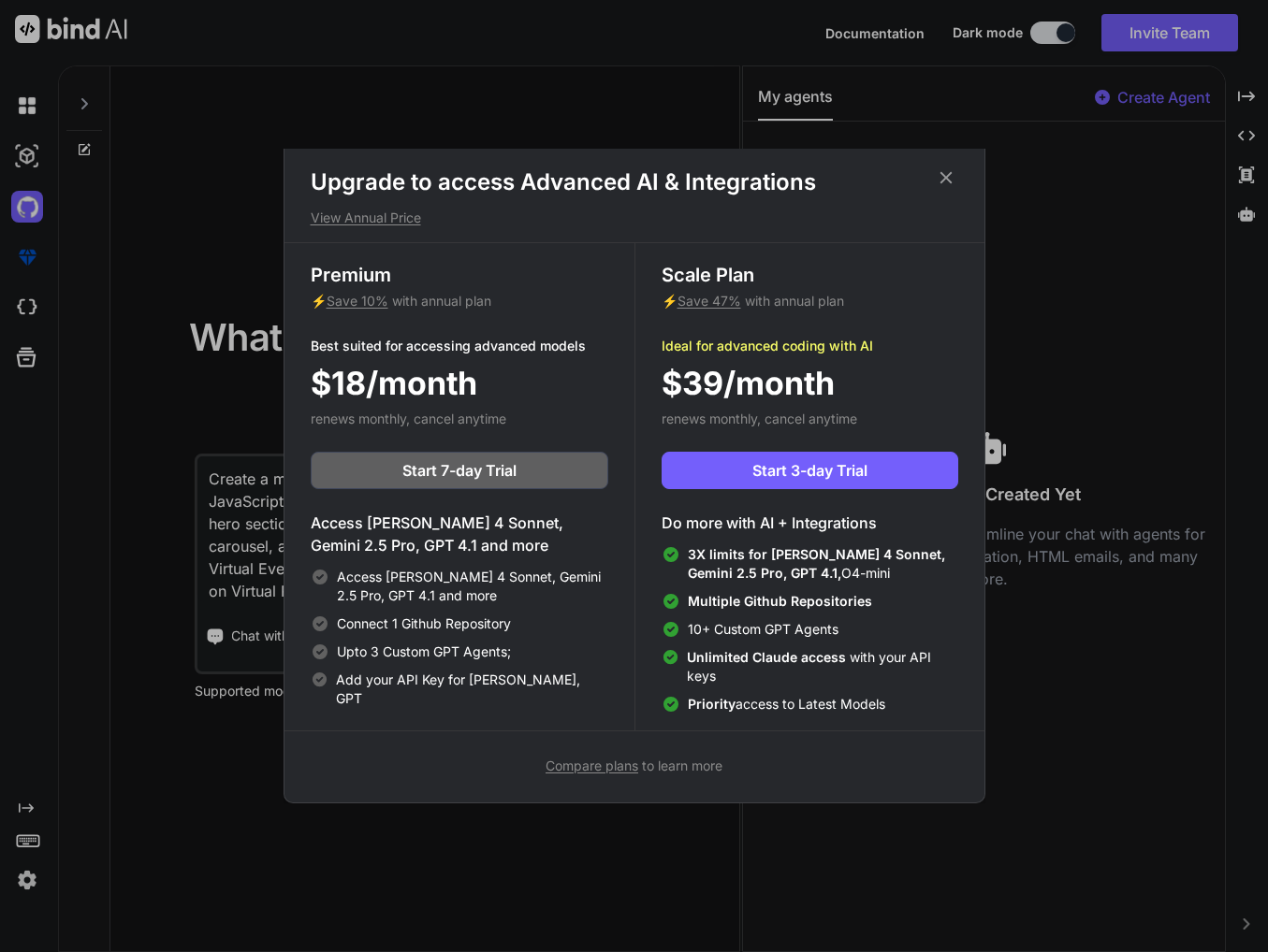
click at [942, 179] on icon at bounding box center [945, 177] width 20 height 20
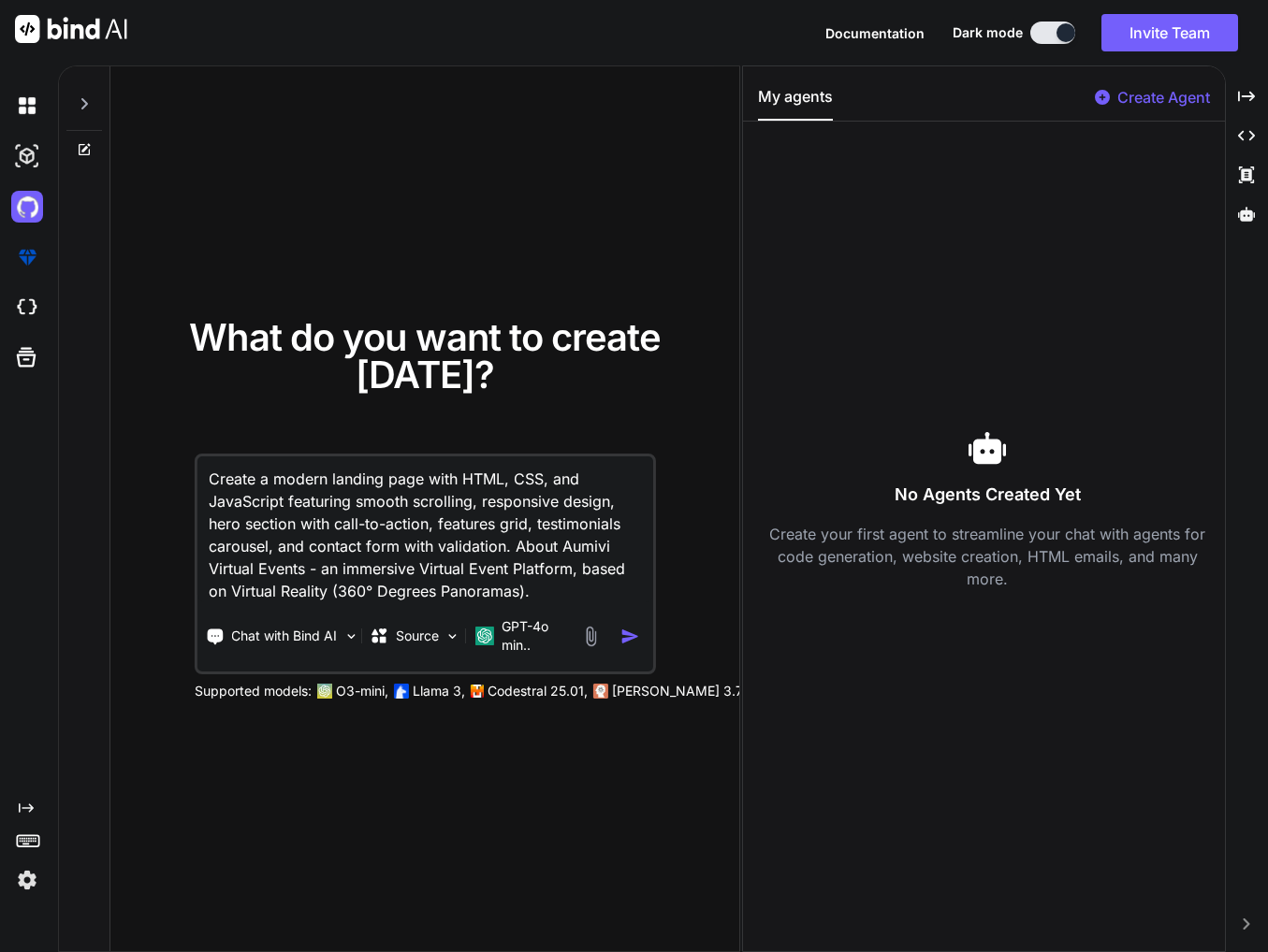
click at [629, 641] on img "button" at bounding box center [630, 637] width 19 height 19
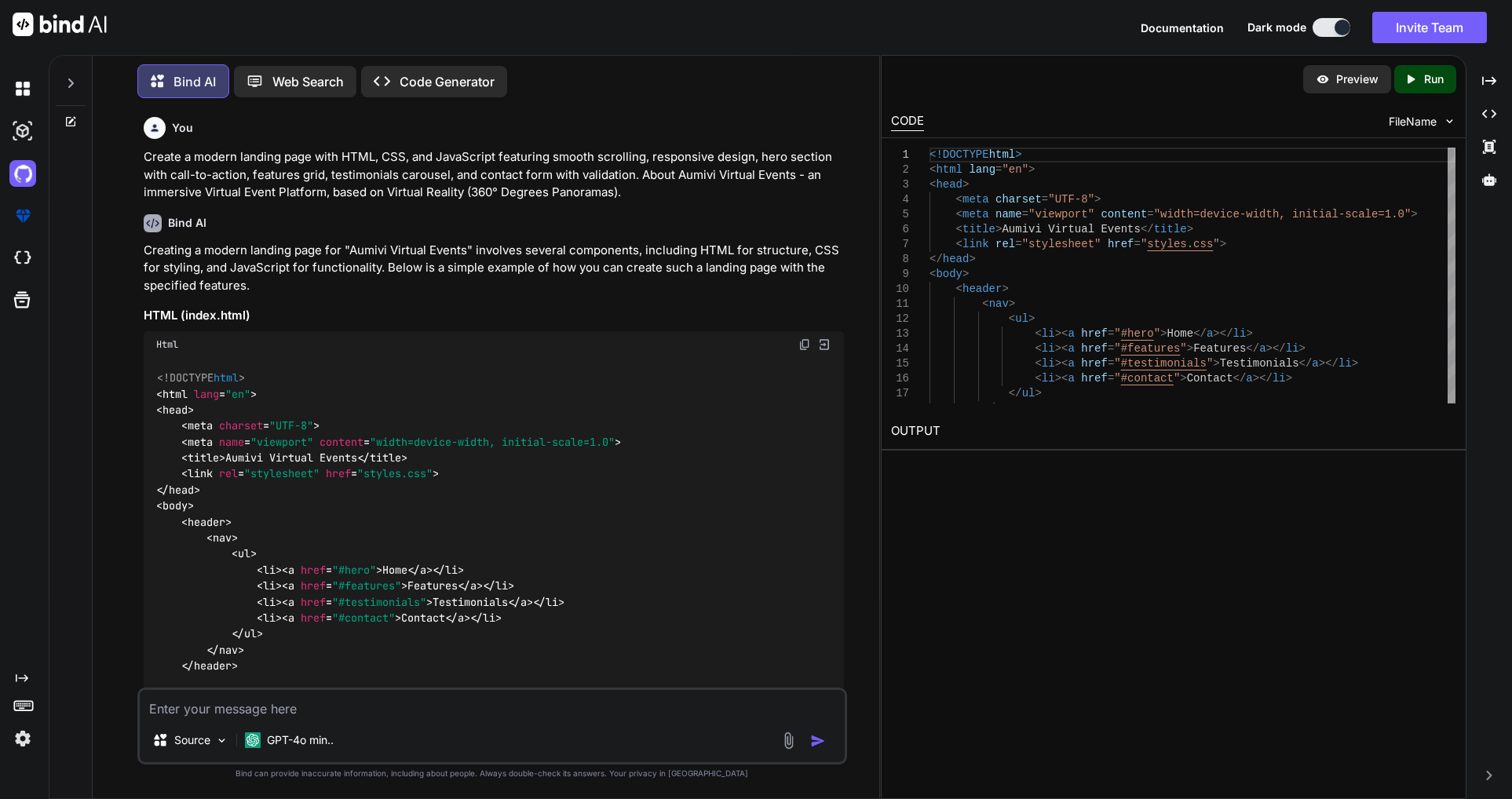
click at [118, 266] on div "You Create a modern landing page with HTML, CSS, and JavaScript featuring smoot…" at bounding box center [492, 455] width 774 height 688
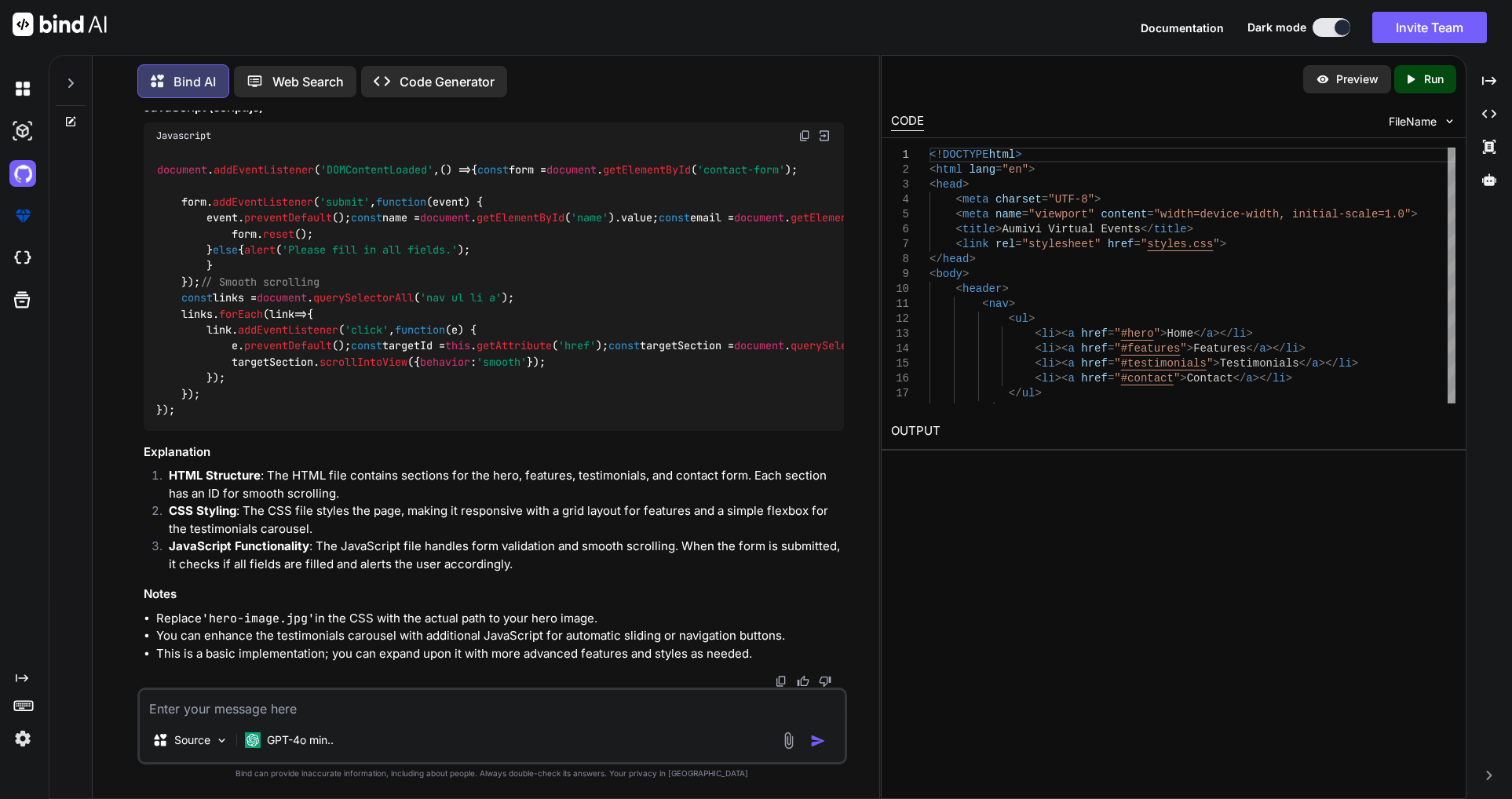
scroll to position [2623, 0]
click at [1063, 80] on p "Preview" at bounding box center [1357, 80] width 43 height 16
click at [1063, 87] on div "Created with Pixso. Run" at bounding box center [1424, 79] width 62 height 28
click at [1063, 78] on p "Preview" at bounding box center [1357, 80] width 43 height 16
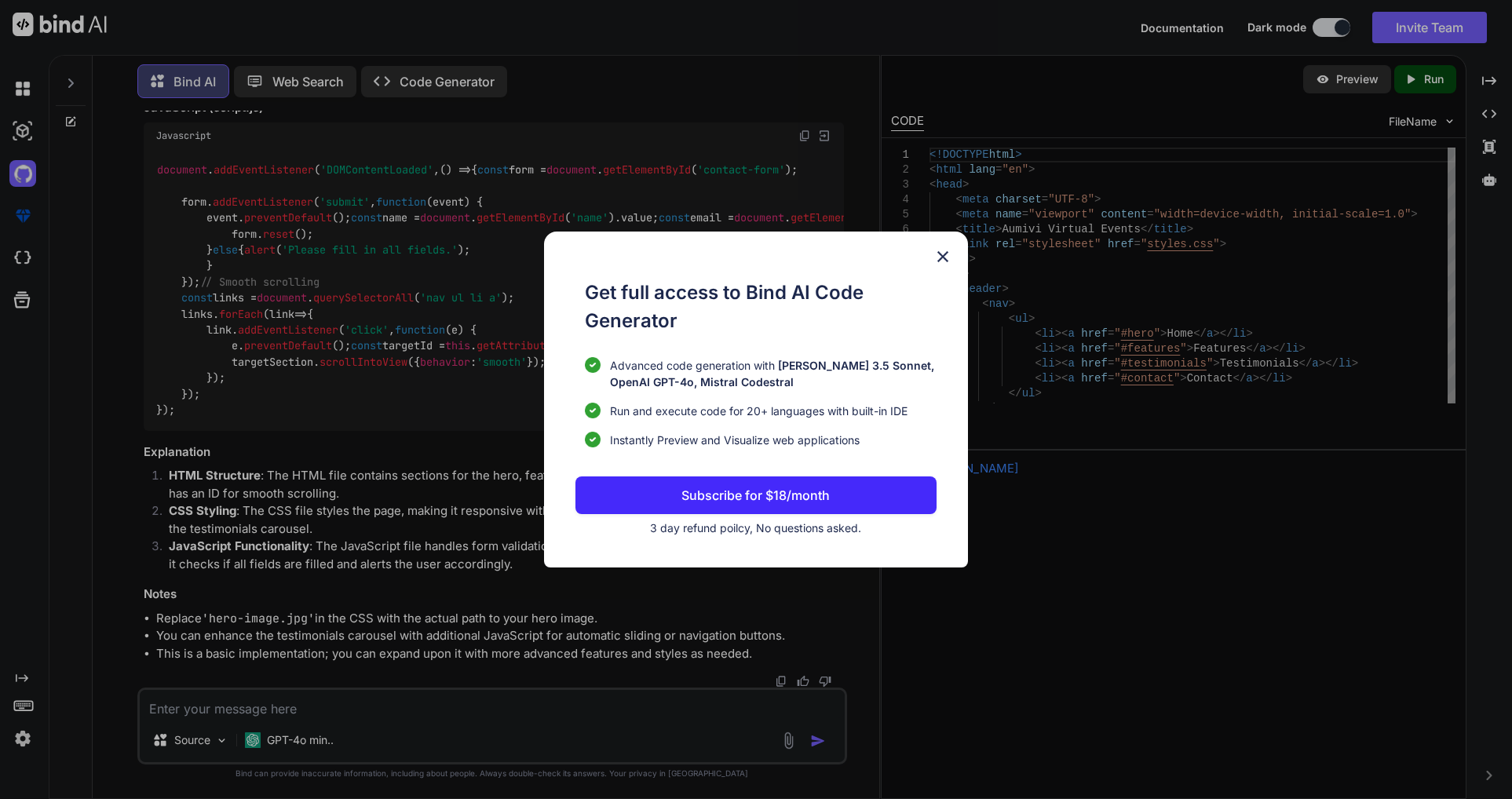
click at [946, 251] on img at bounding box center [942, 256] width 19 height 19
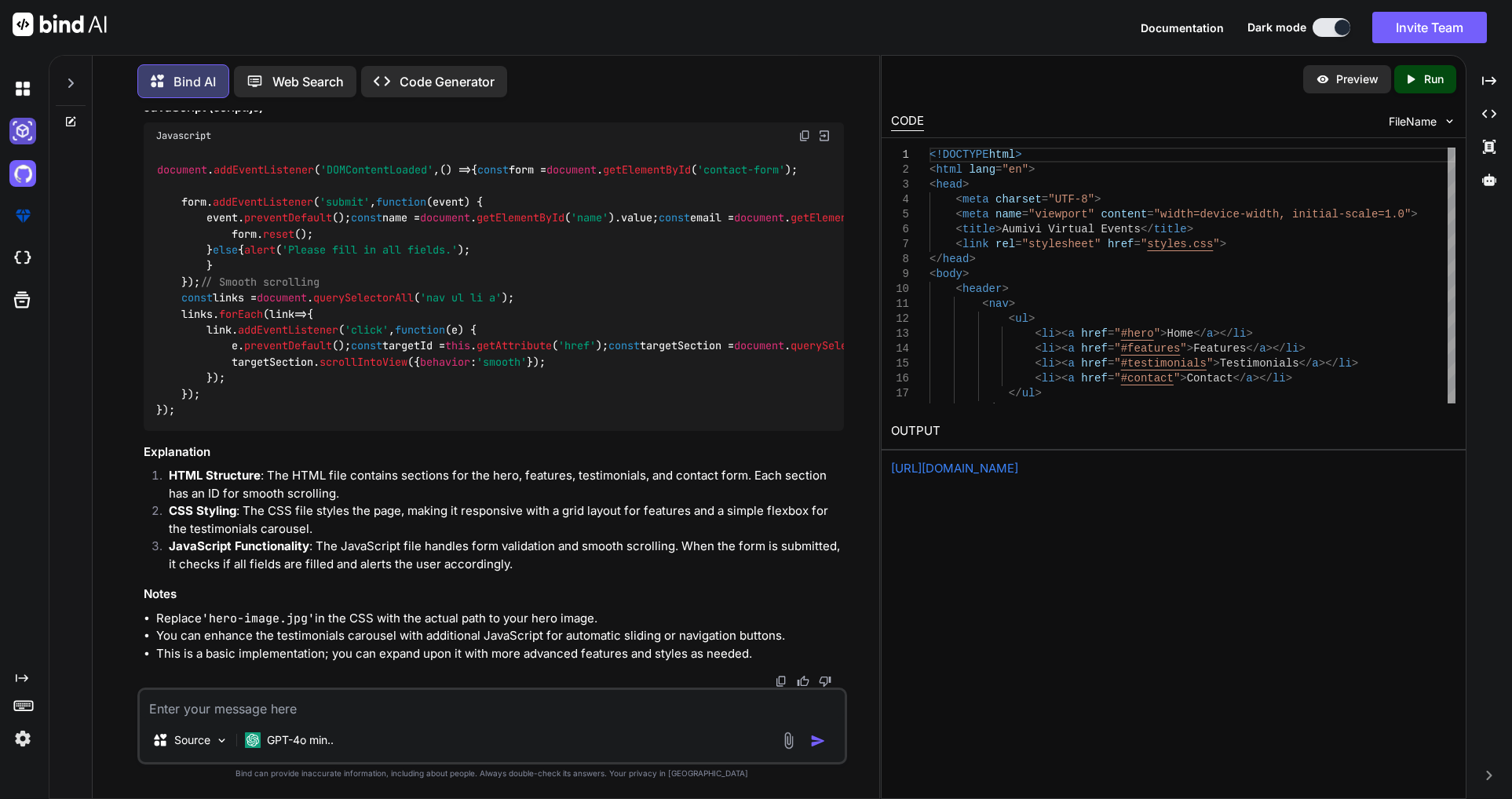
click at [21, 136] on img at bounding box center [23, 130] width 27 height 27
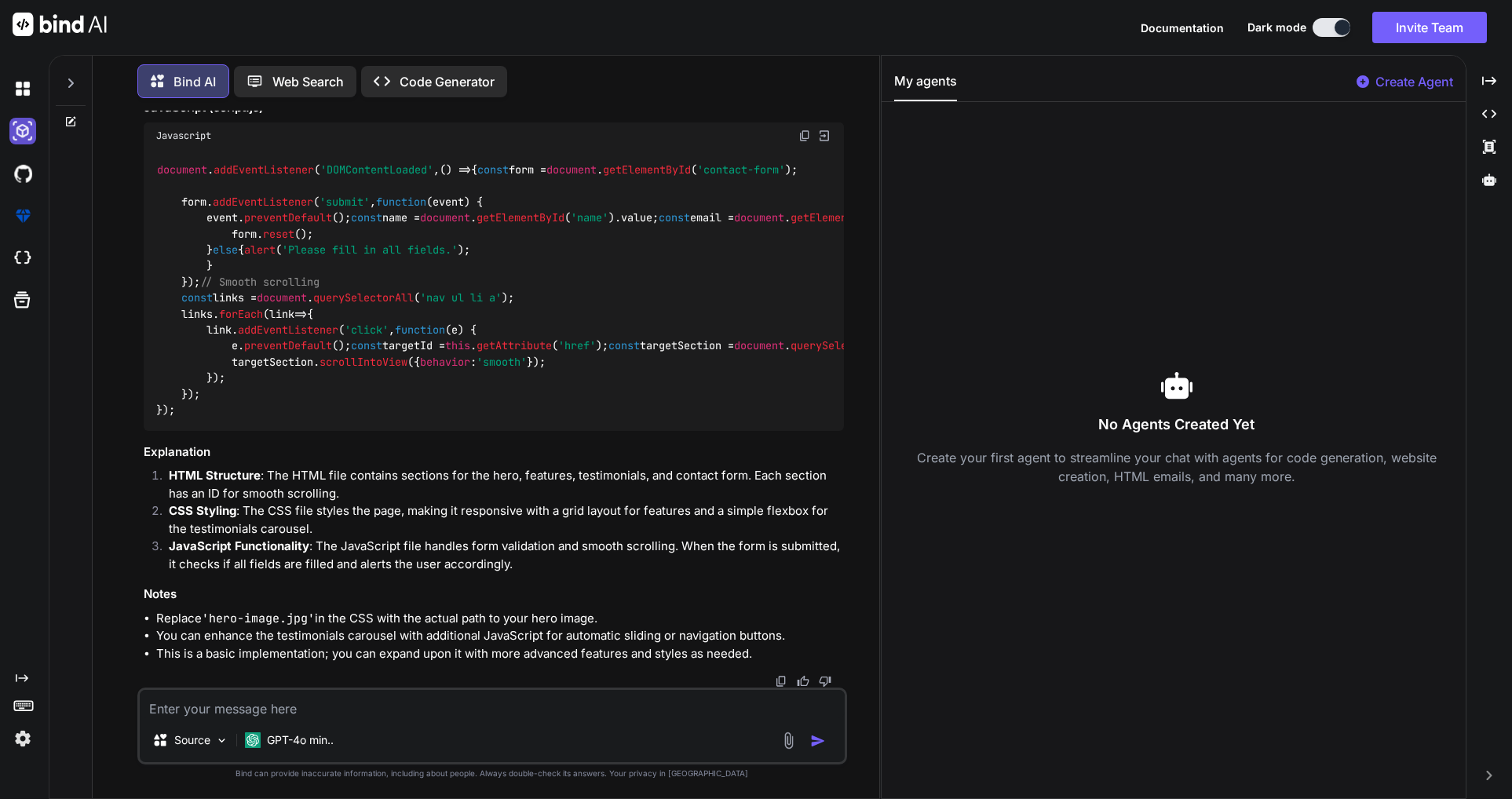
click at [27, 130] on img at bounding box center [23, 130] width 27 height 27
click at [452, 78] on p "Code Generator" at bounding box center [447, 81] width 95 height 19
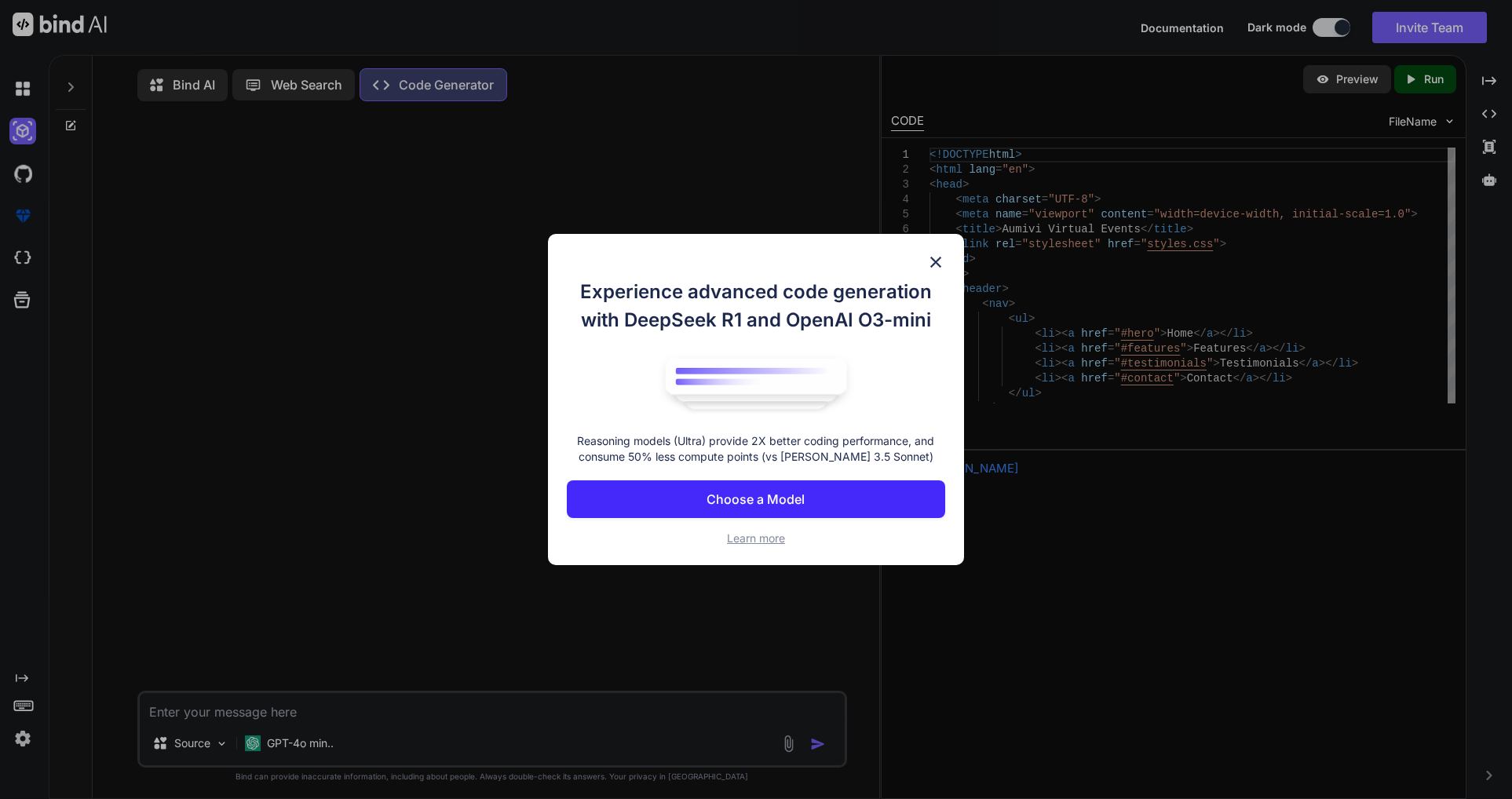
click at [940, 260] on img at bounding box center [935, 262] width 19 height 19
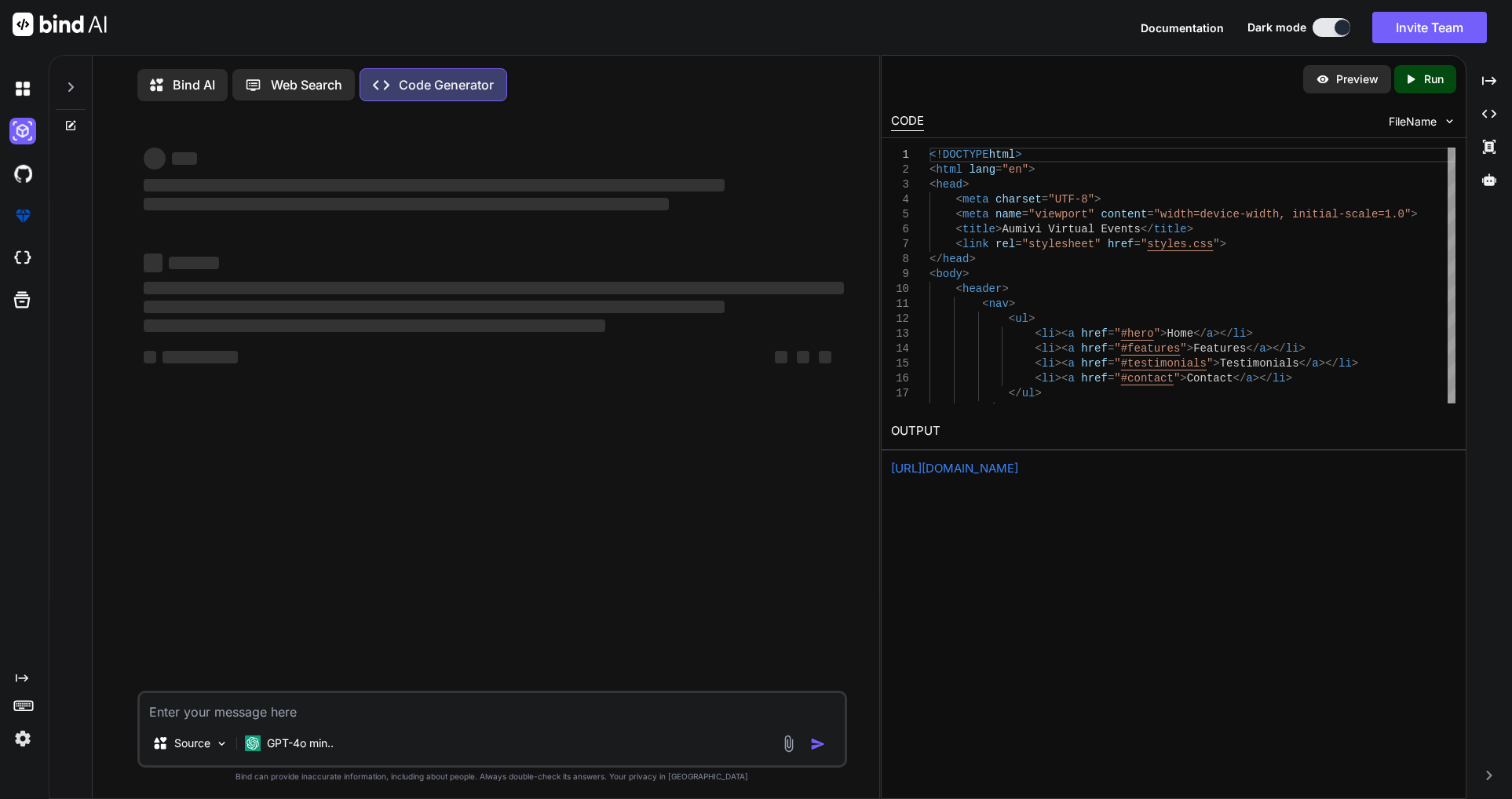
click at [375, 717] on textarea at bounding box center [492, 706] width 704 height 28
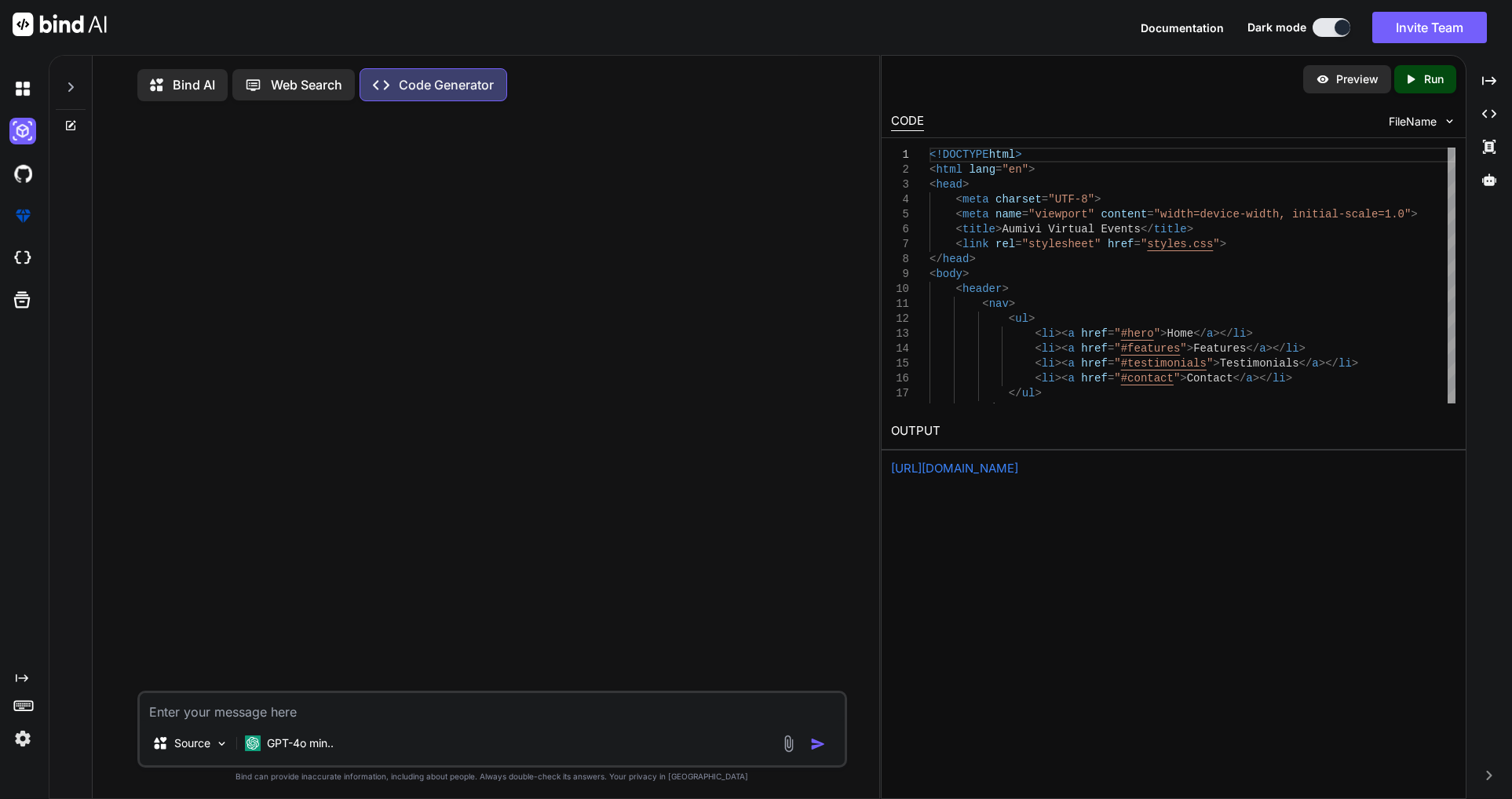
click at [377, 714] on textarea at bounding box center [492, 706] width 704 height 28
paste textarea "Create a modern landing page with HTML, CSS, and JavaScript featuring smooth sc…"
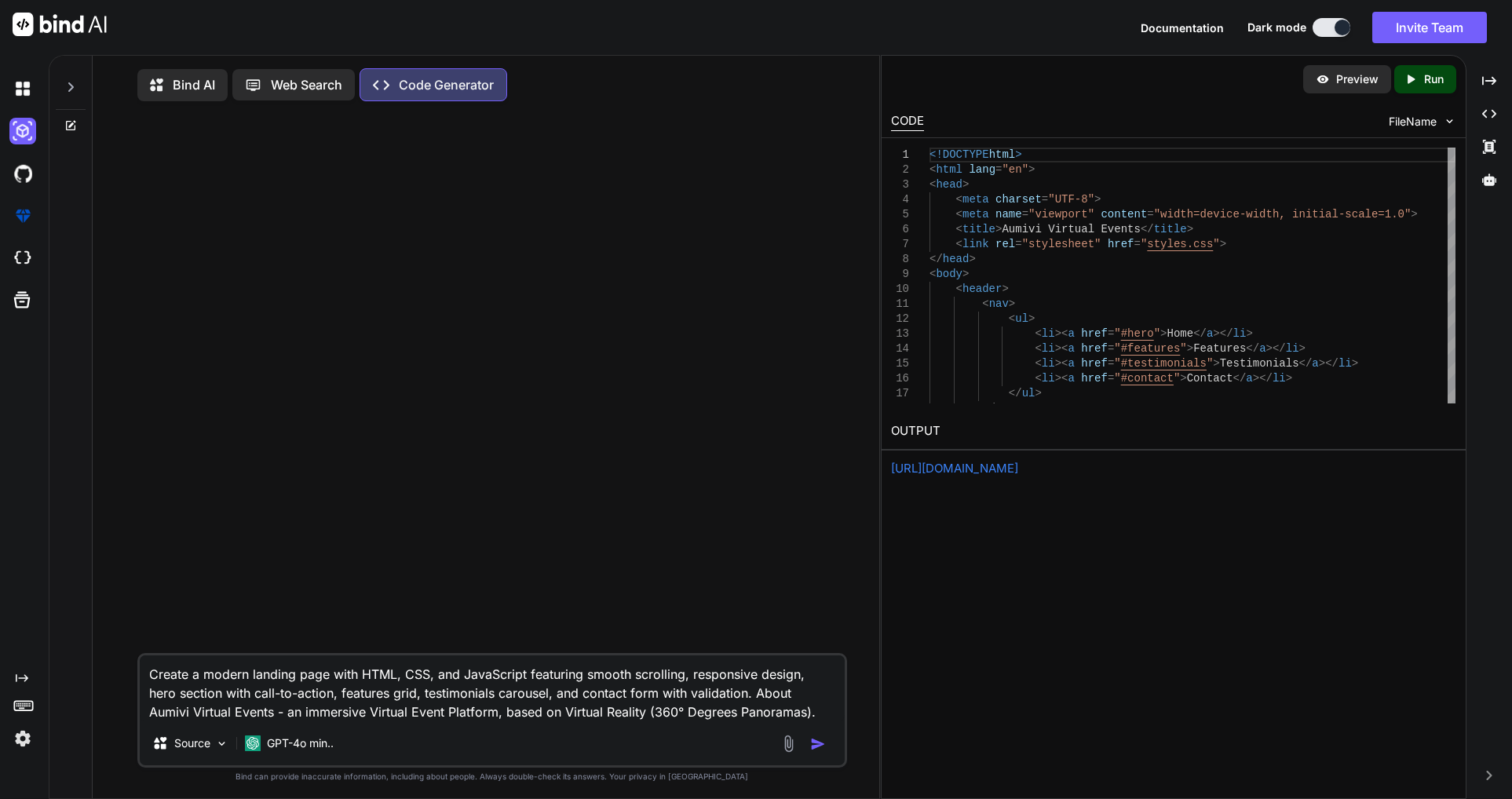
type textarea "Create a modern landing page with HTML, CSS, and JavaScript featuring smooth sc…"
click at [820, 750] on img "button" at bounding box center [818, 744] width 16 height 16
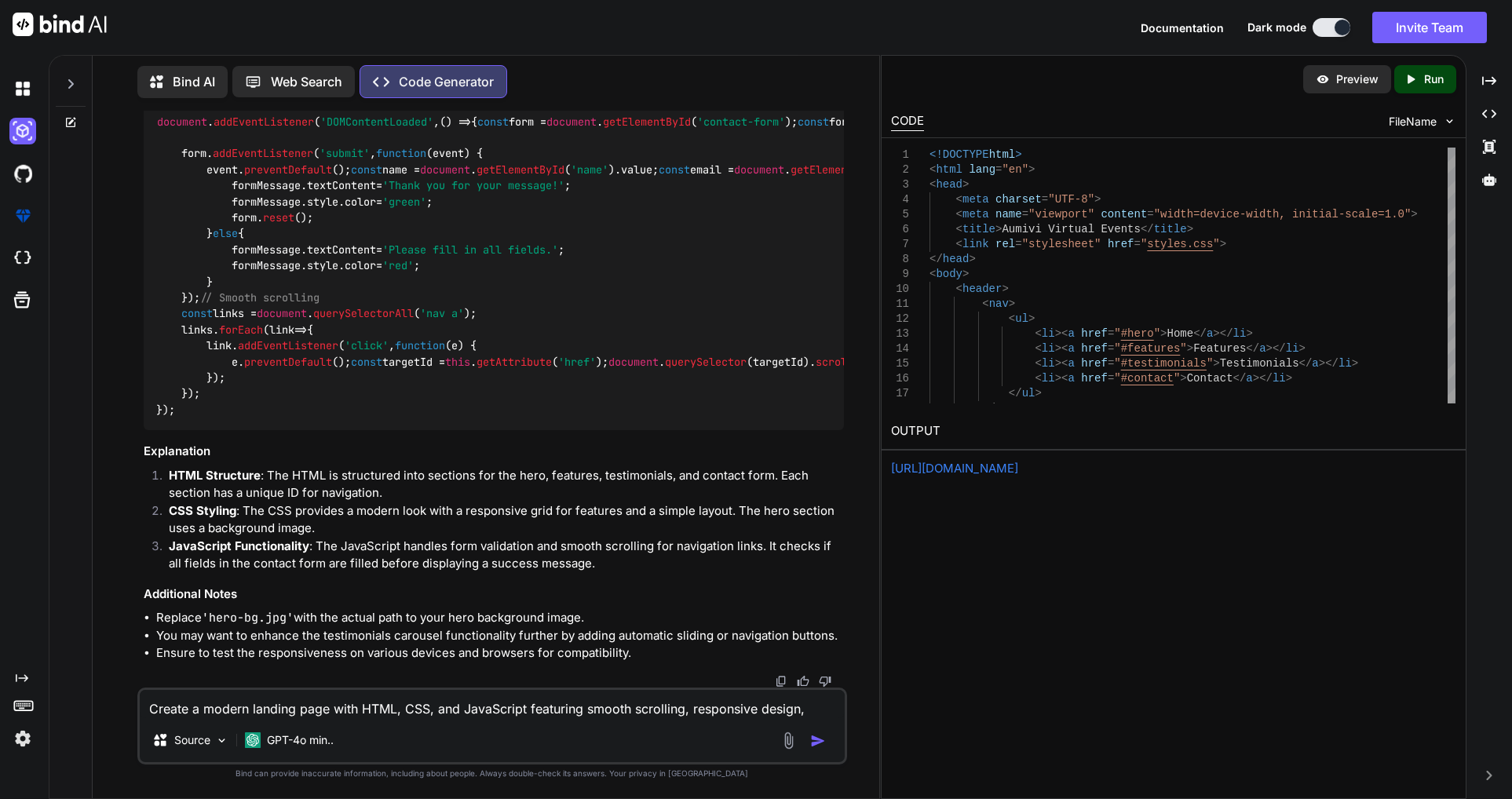
scroll to position [3218, 0]
click at [599, 640] on li "You may want to enhance the testimonials carousel functionality further by addi…" at bounding box center [500, 636] width 687 height 18
click at [1063, 82] on p "Preview" at bounding box center [1357, 80] width 43 height 16
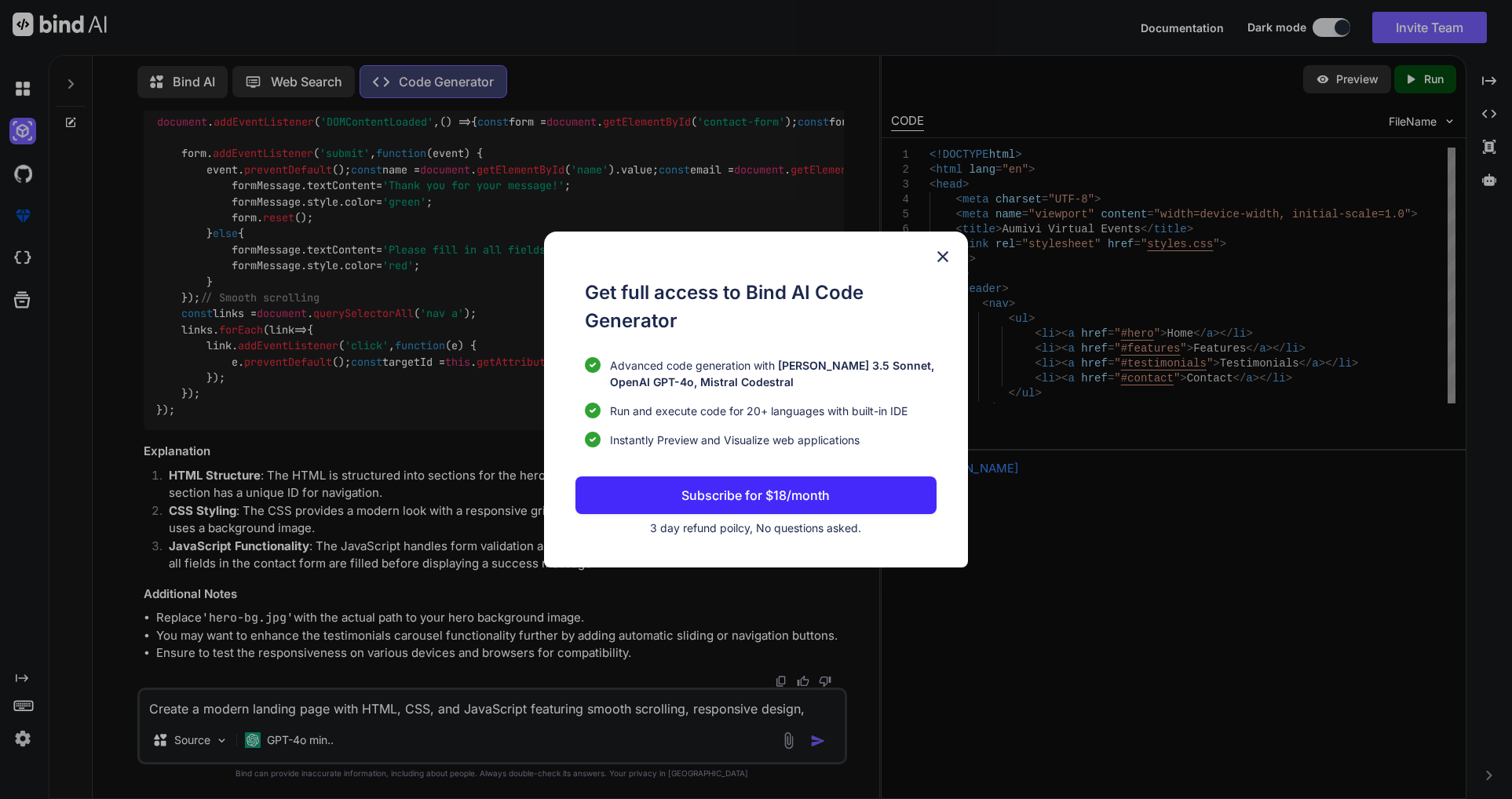
click at [944, 257] on img at bounding box center [942, 256] width 19 height 19
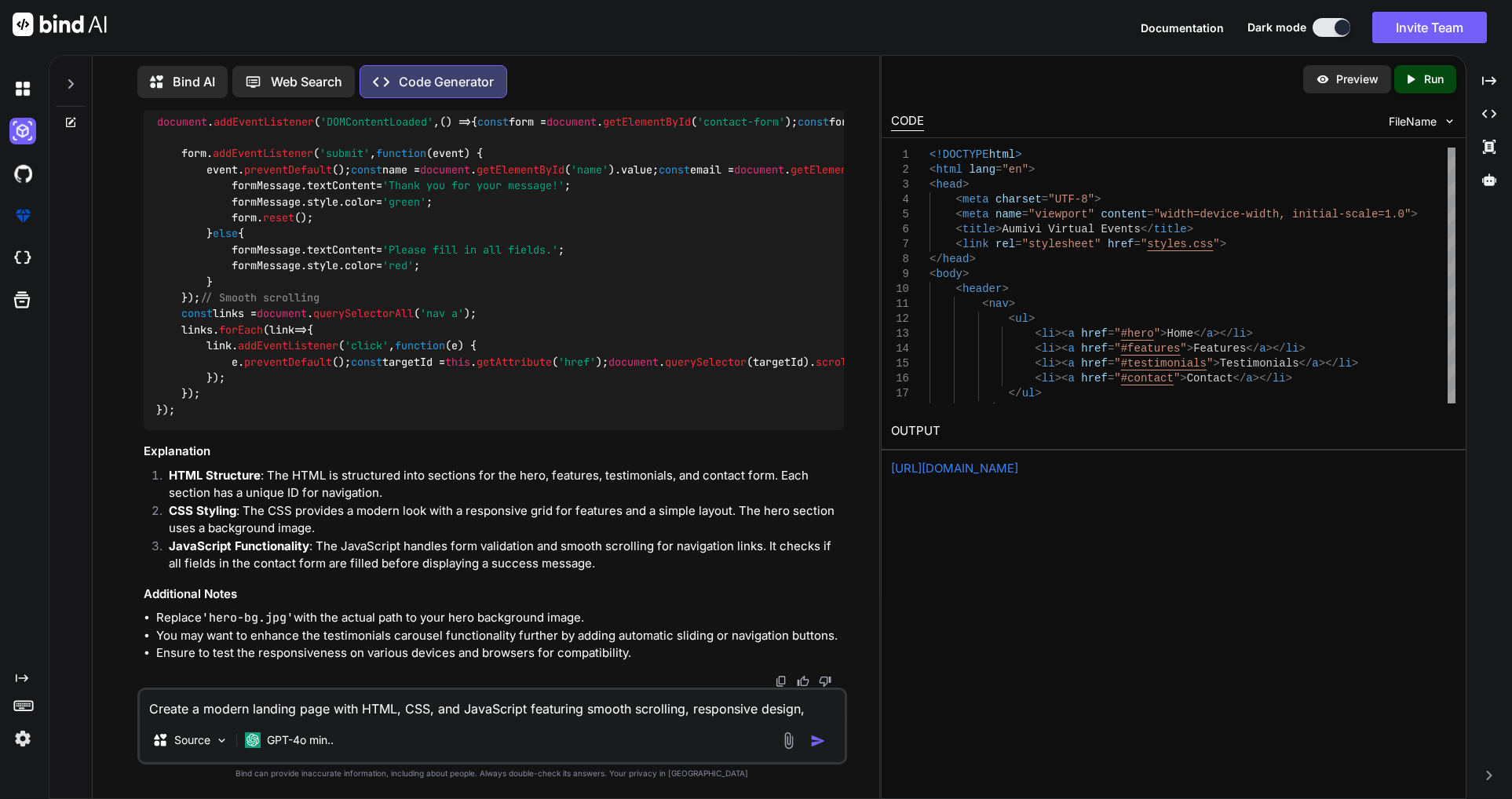
click at [167, 82] on icon at bounding box center [161, 82] width 23 height 19
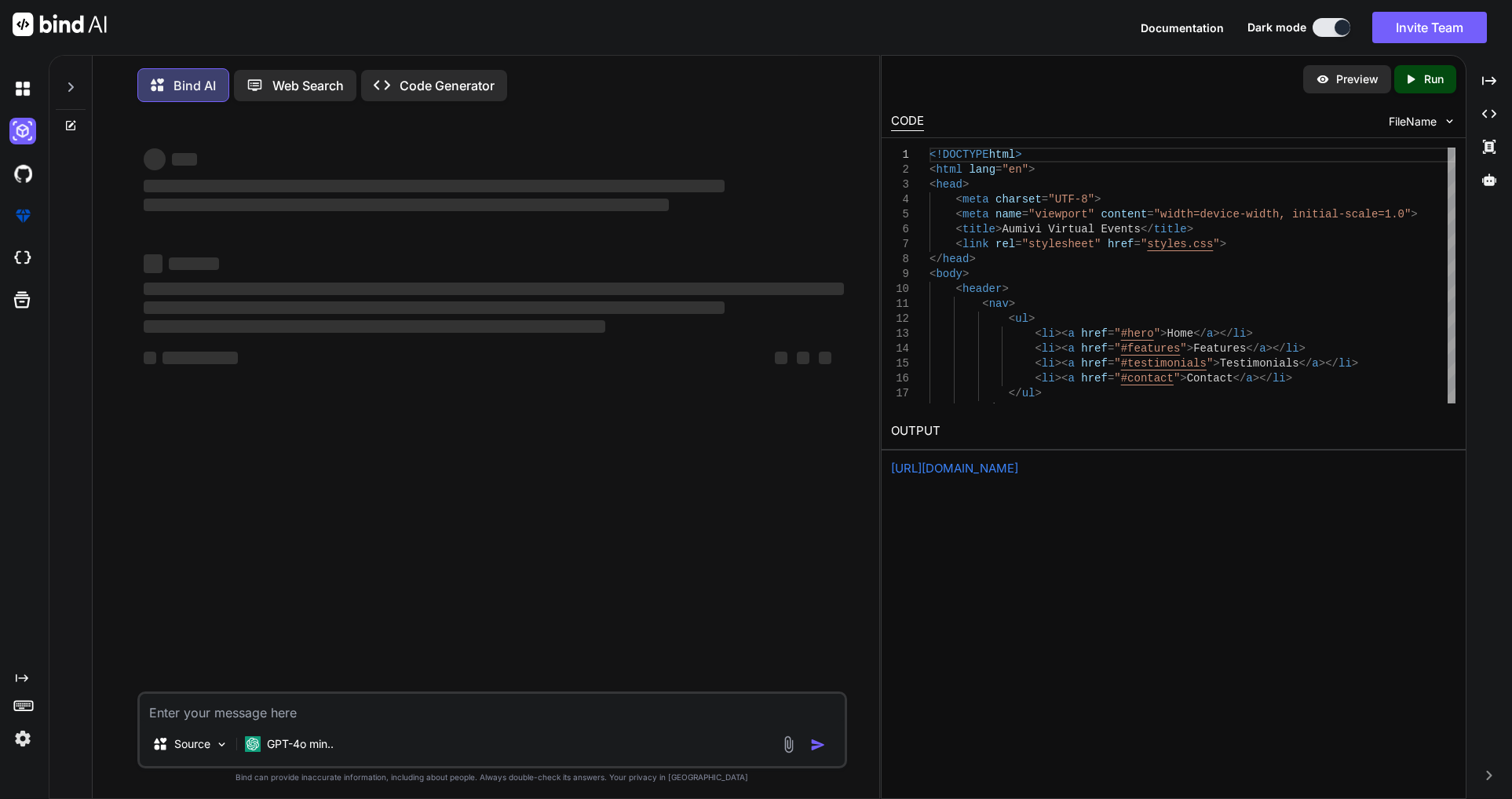
click at [484, 85] on p "Code Generator" at bounding box center [447, 85] width 95 height 19
click at [307, 91] on p "Web Search" at bounding box center [307, 84] width 72 height 19
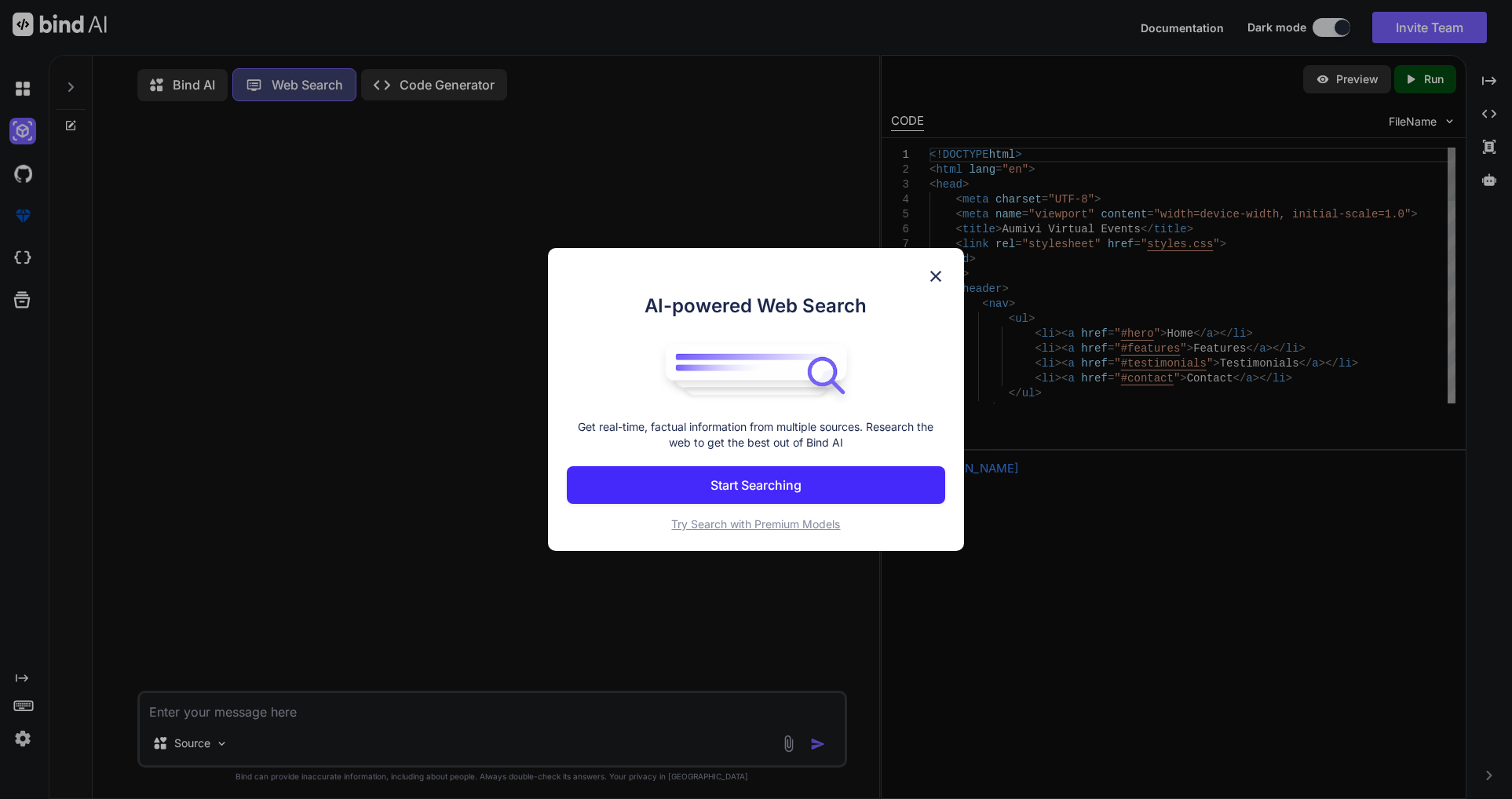
scroll to position [7, 0]
click at [945, 276] on img at bounding box center [935, 276] width 19 height 19
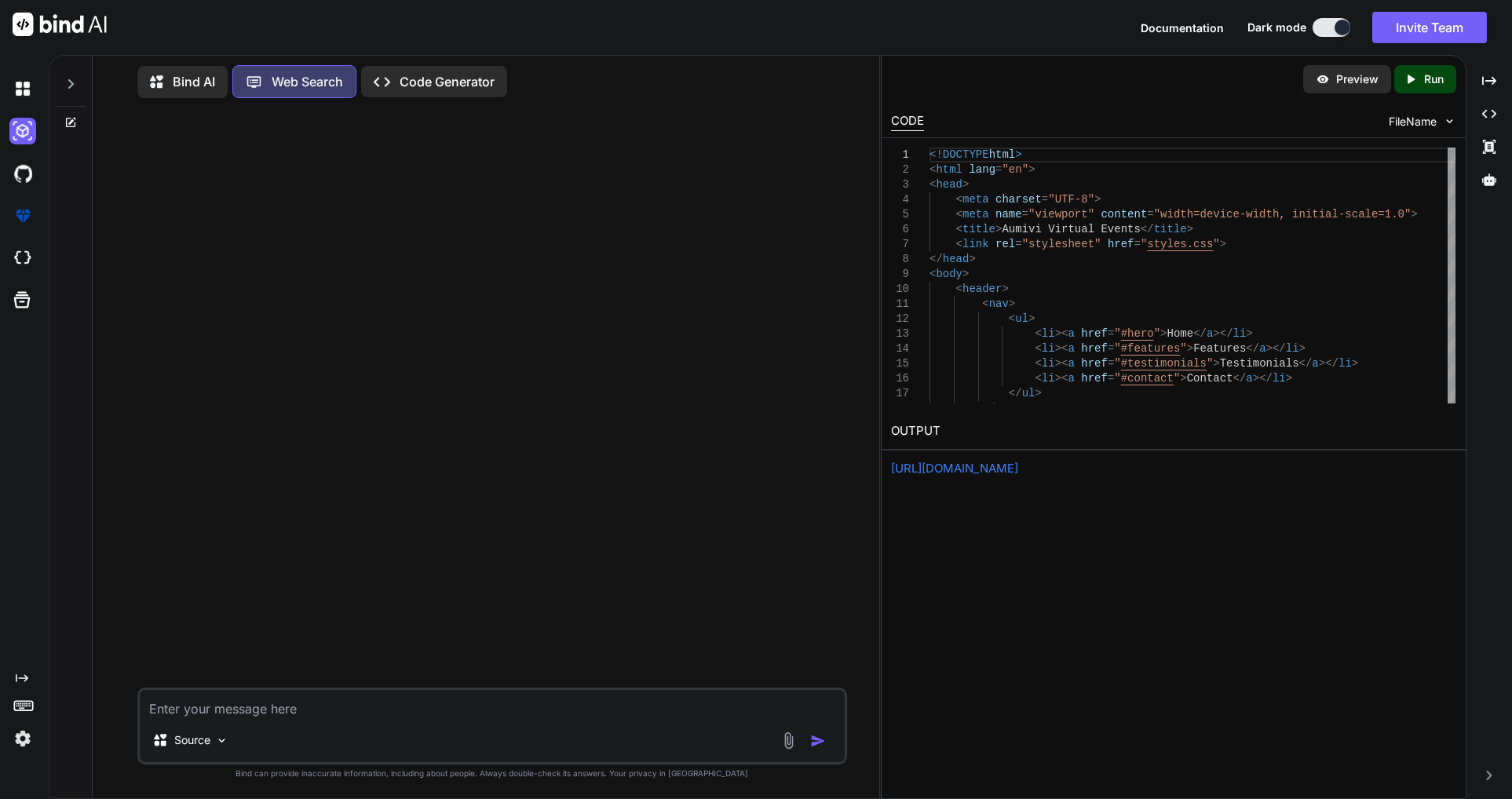
click at [447, 90] on div "Created with Pixso. Code Generator" at bounding box center [434, 81] width 146 height 31
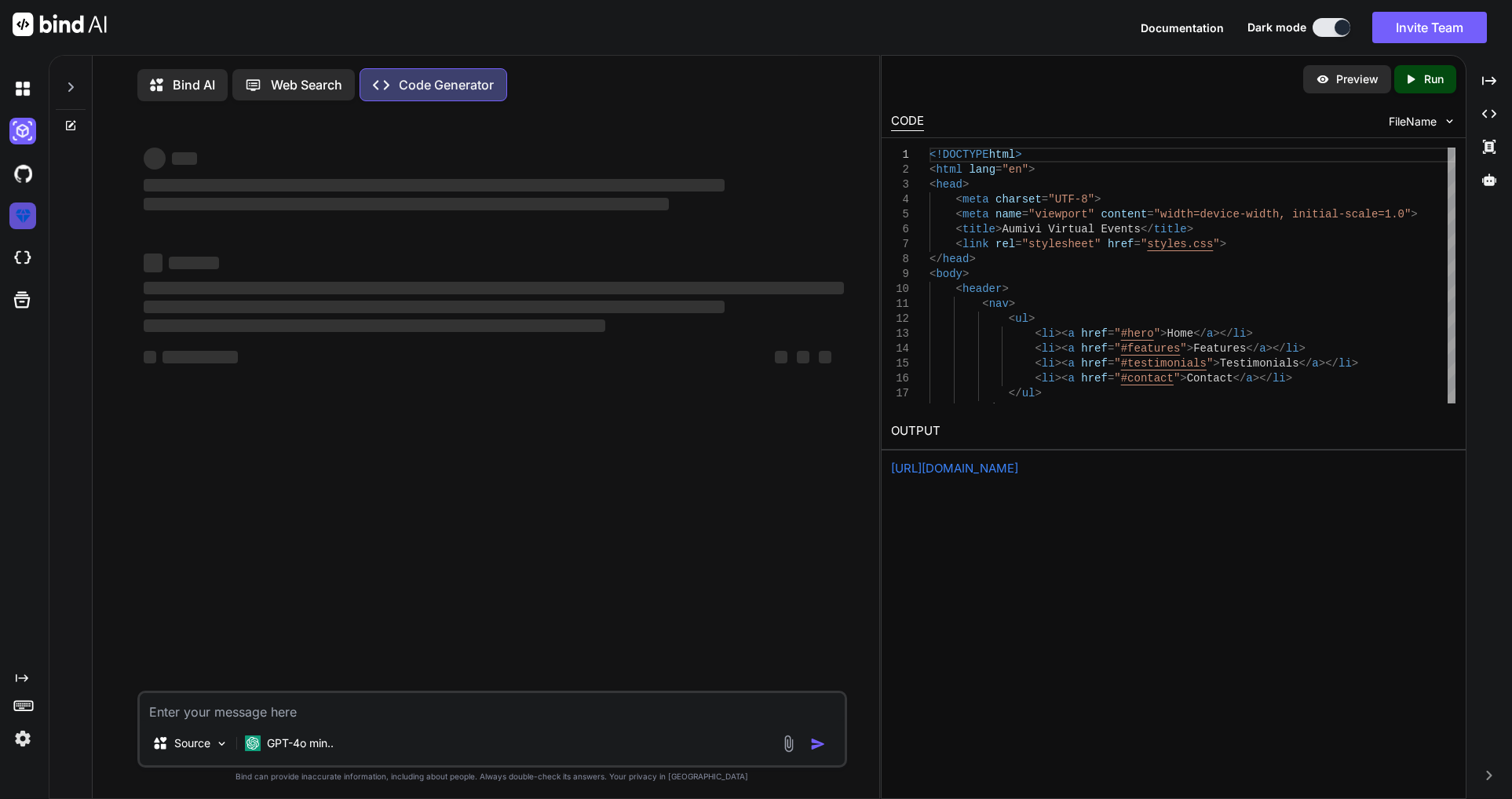
click at [26, 215] on img at bounding box center [23, 216] width 27 height 27
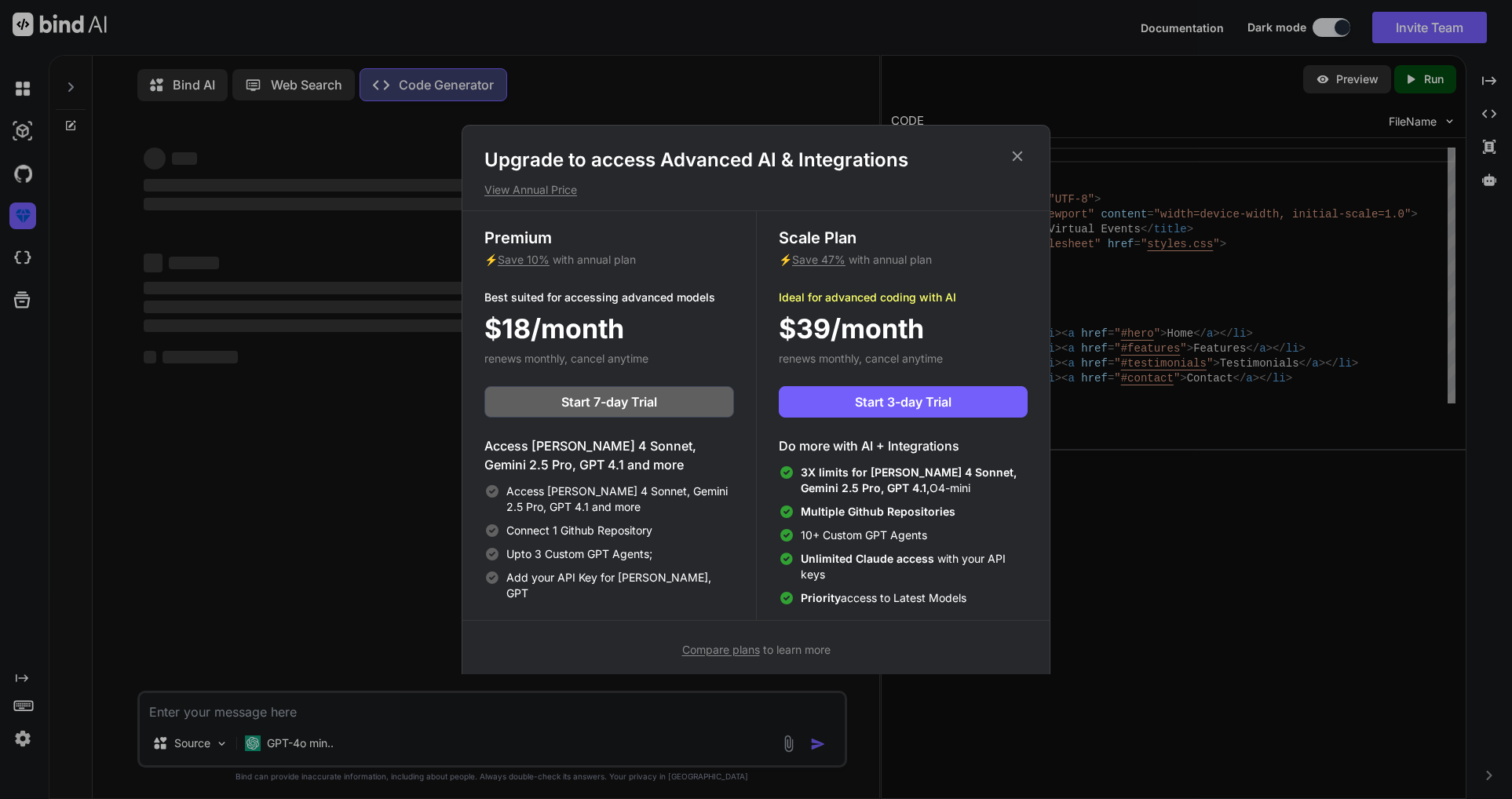
click at [1019, 160] on icon at bounding box center [1017, 155] width 17 height 17
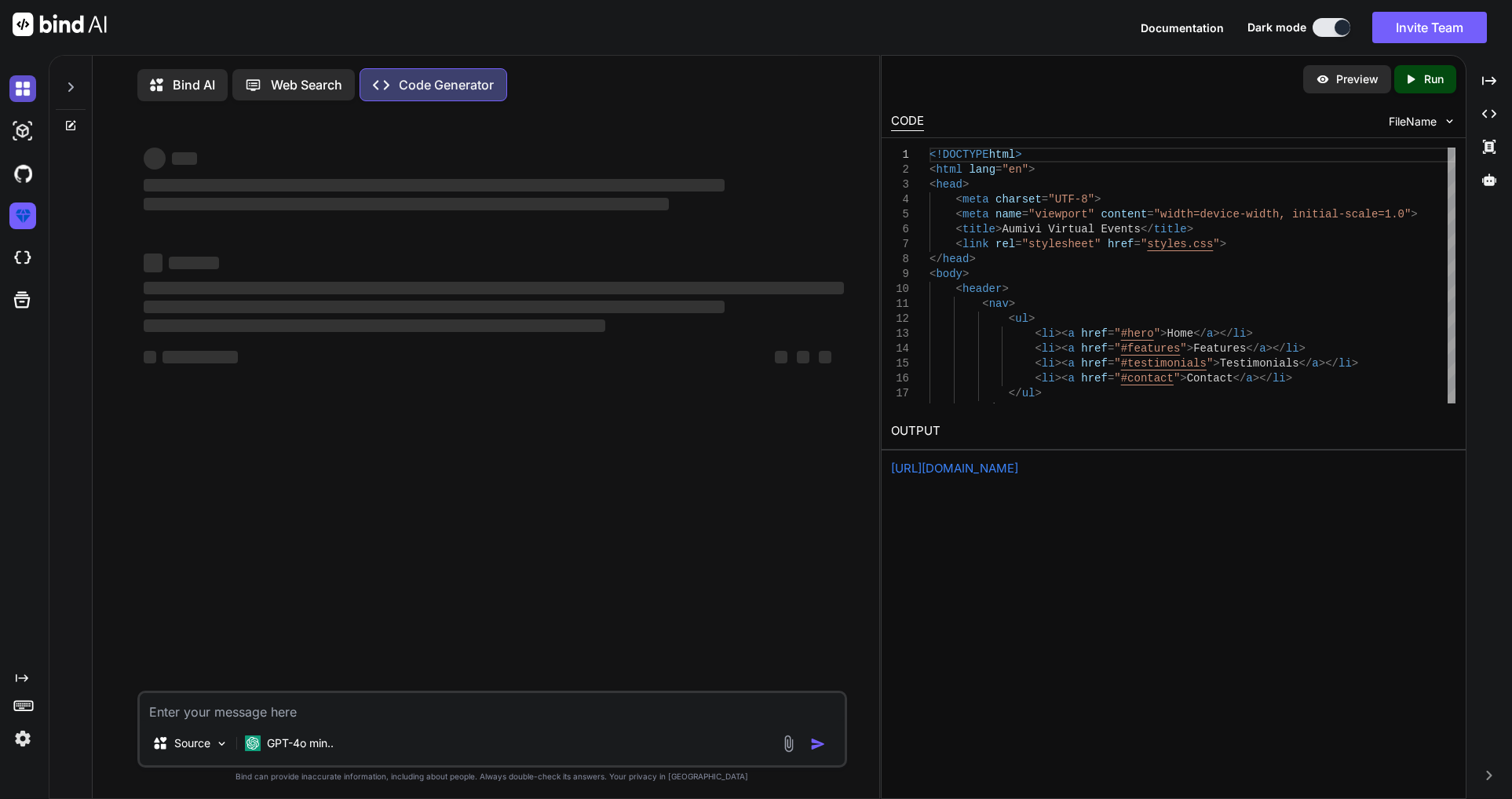
click at [29, 97] on img at bounding box center [23, 89] width 27 height 27
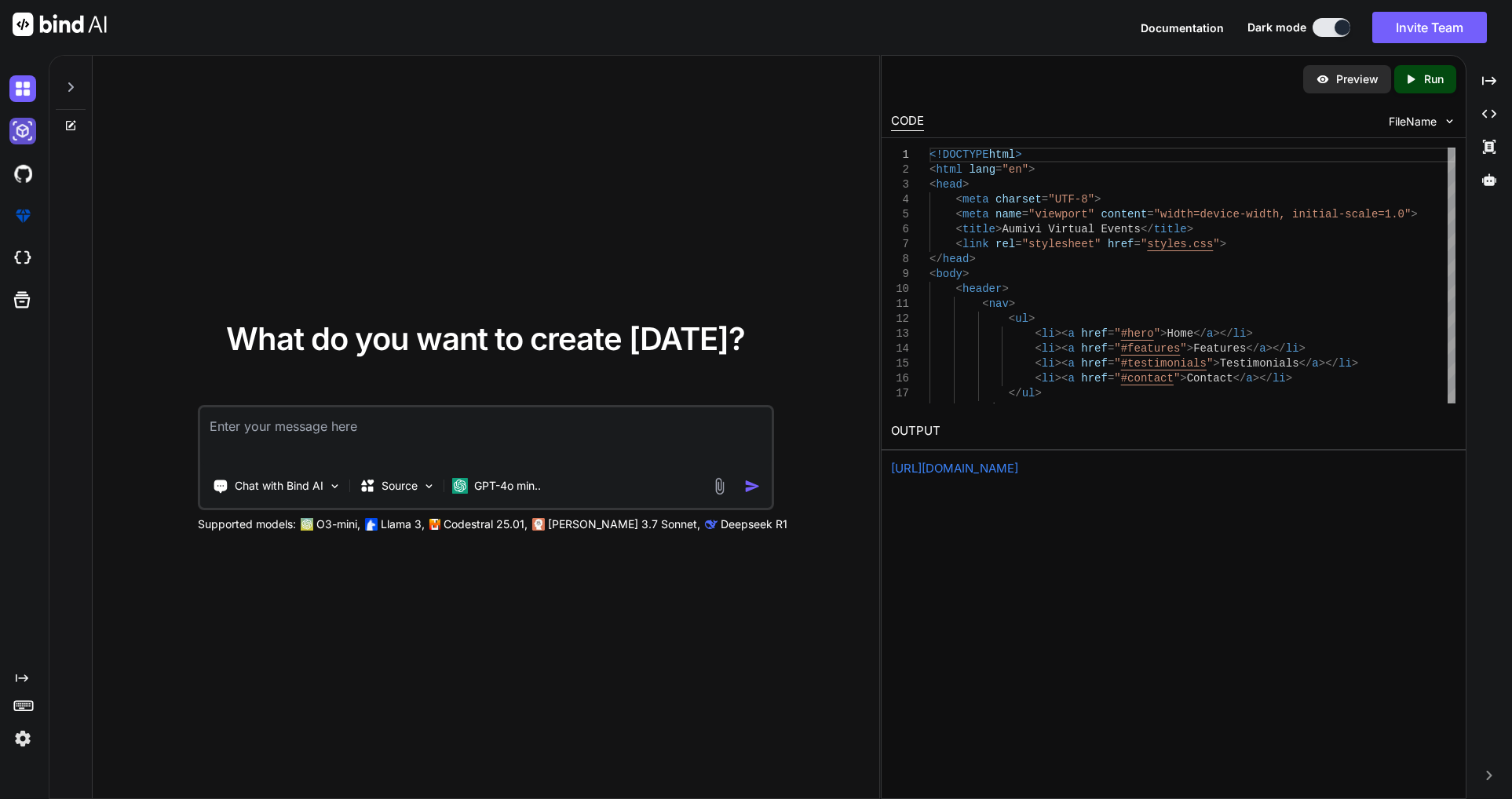
click at [31, 141] on img at bounding box center [23, 130] width 27 height 27
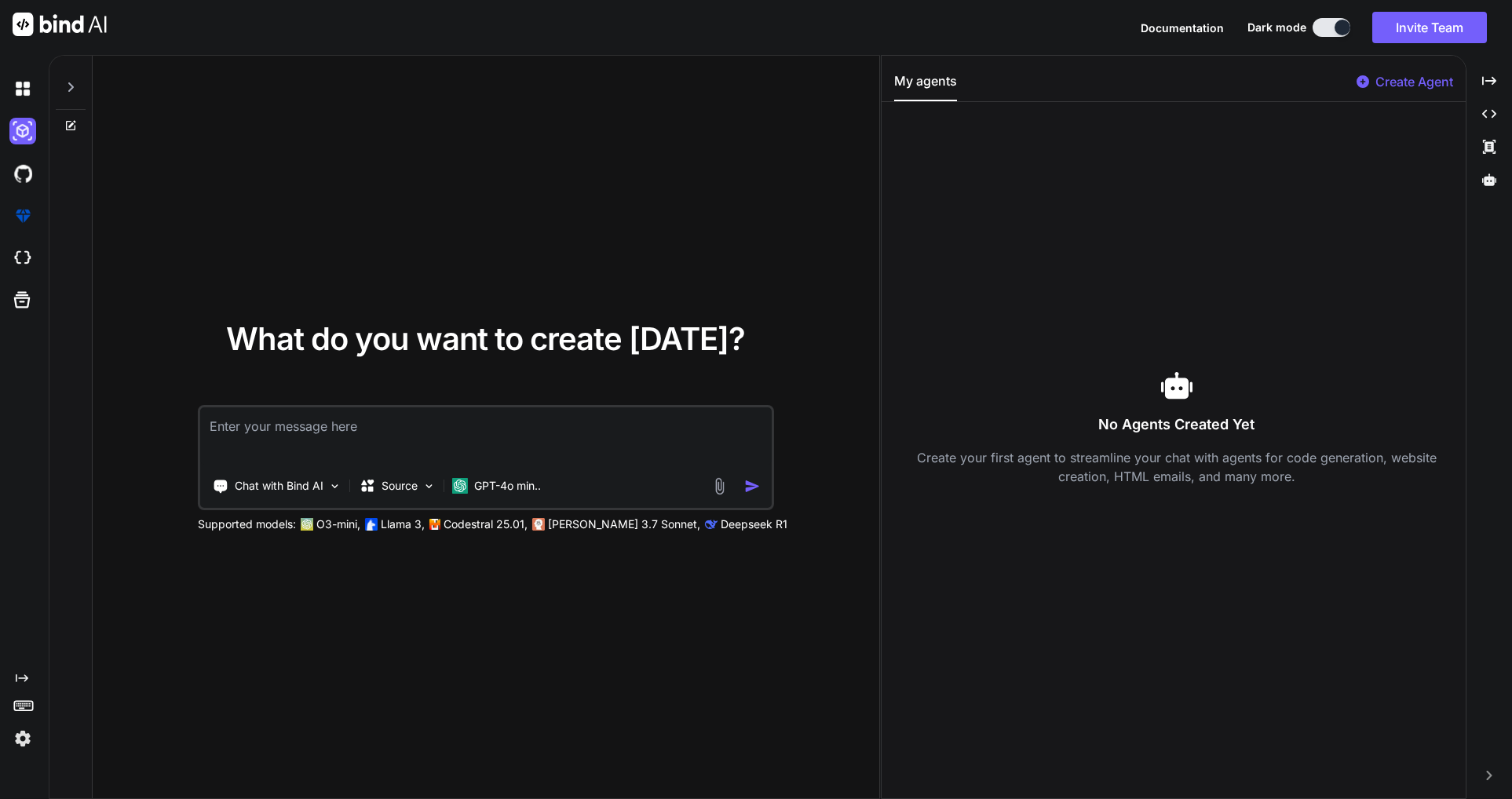
click at [438, 433] on textarea at bounding box center [486, 436] width 571 height 58
paste textarea "Accessibility (WCAG 2.1 AA) and GDPR?"
type textarea "Accessibility (WCAG 2.1 AA) and GDPR?"
drag, startPoint x: 204, startPoint y: 421, endPoint x: -44, endPoint y: 397, distance: 249.2
click at [0, 397] on html "Documentation Dark mode Invite Team Created with Pixso. Created with Pixso. Wha…" at bounding box center [756, 399] width 1512 height 799
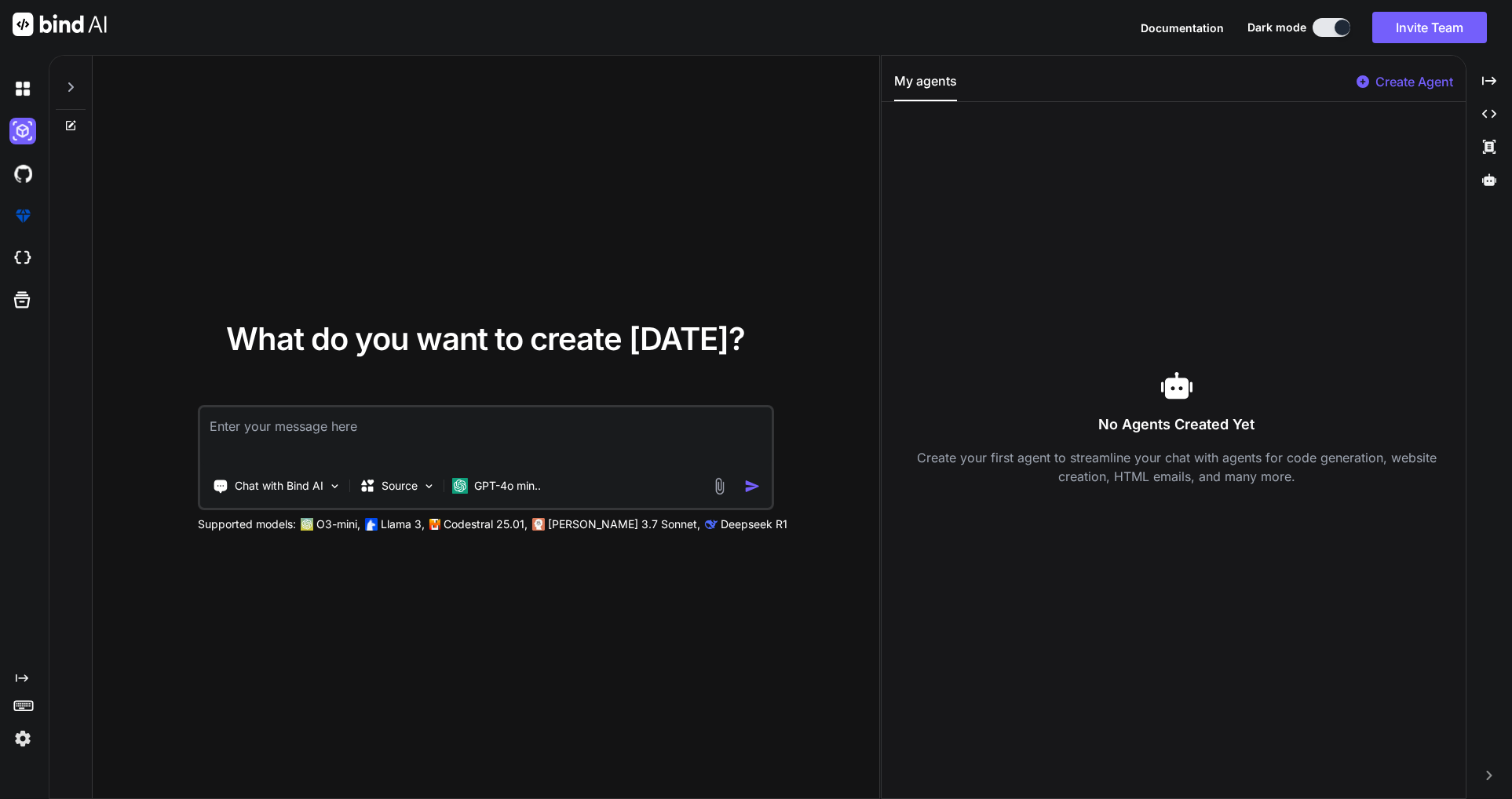
click at [385, 425] on textarea at bounding box center [486, 436] width 571 height 58
paste textarea "Create a modern landing page with HTML, CSS, and JavaScript featuring smooth sc…"
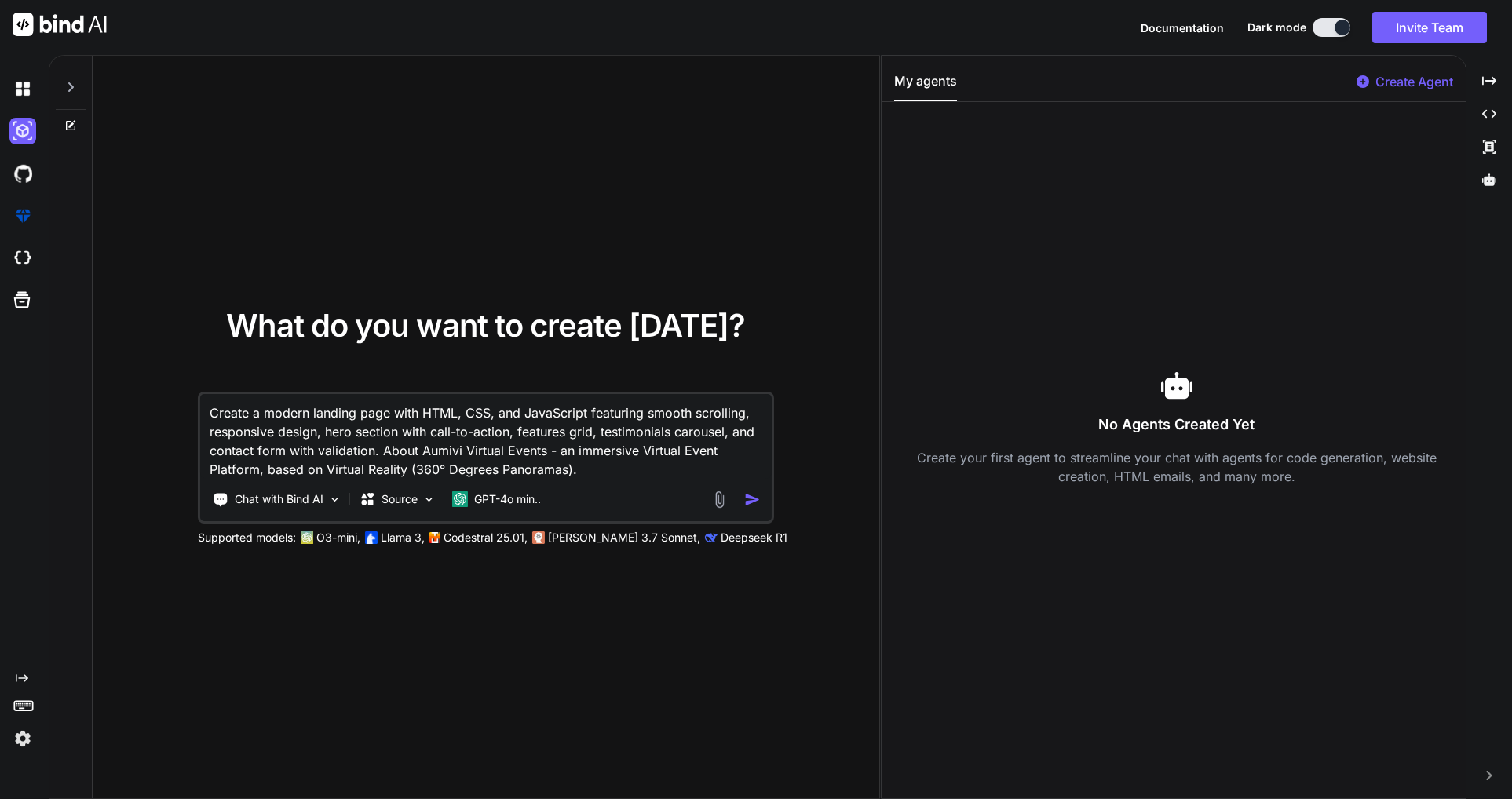
type textarea "Create a modern landing page with HTML, CSS, and JavaScript featuring smooth sc…"
click at [751, 500] on img "button" at bounding box center [752, 500] width 16 height 16
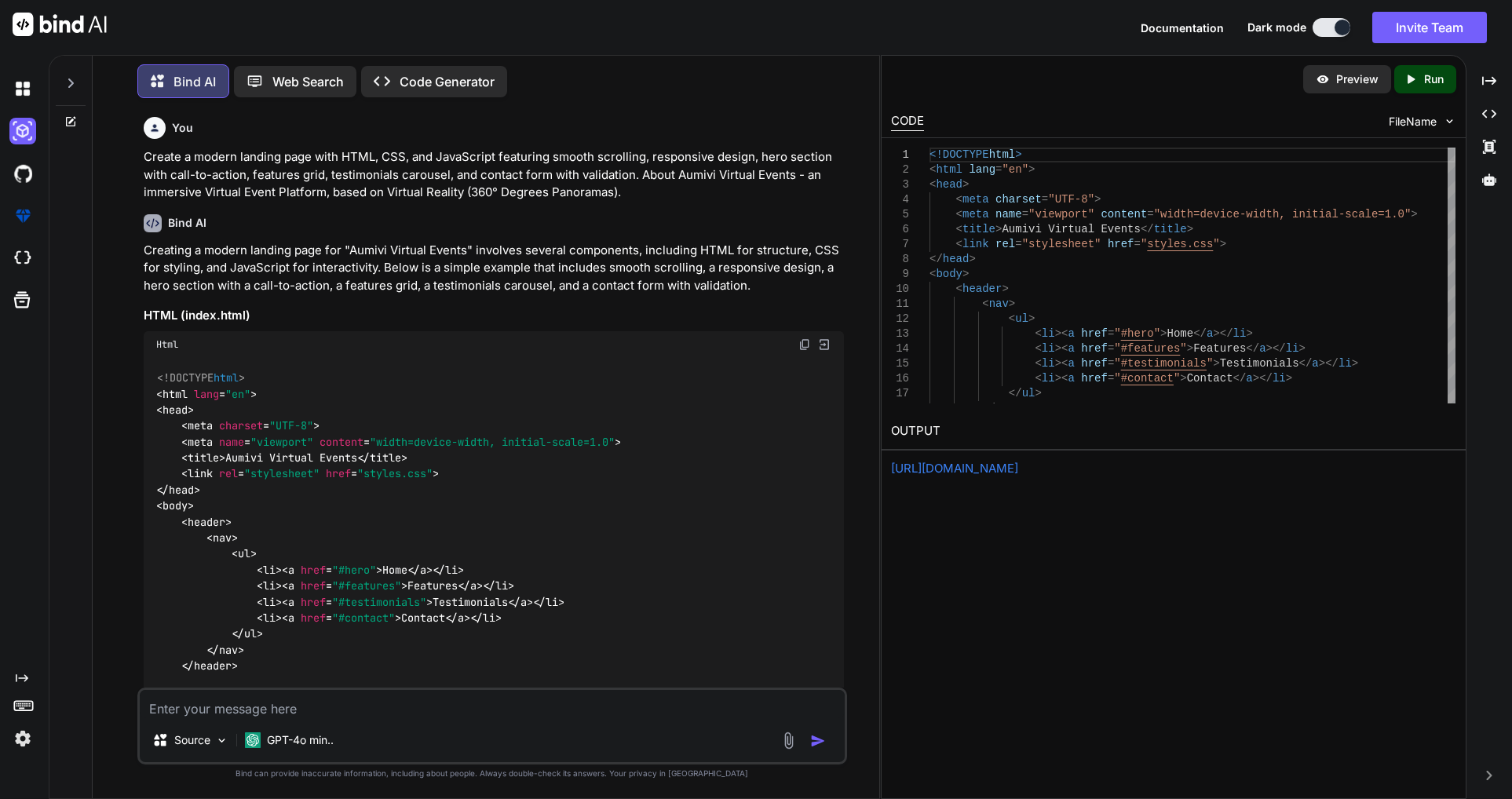
click at [971, 70] on div "Preview Created with Pixso. Run" at bounding box center [1173, 79] width 584 height 47
click at [1018, 466] on link "[URL][DOMAIN_NAME]" at bounding box center [954, 468] width 127 height 15
click at [1063, 84] on p "Preview" at bounding box center [1357, 80] width 43 height 16
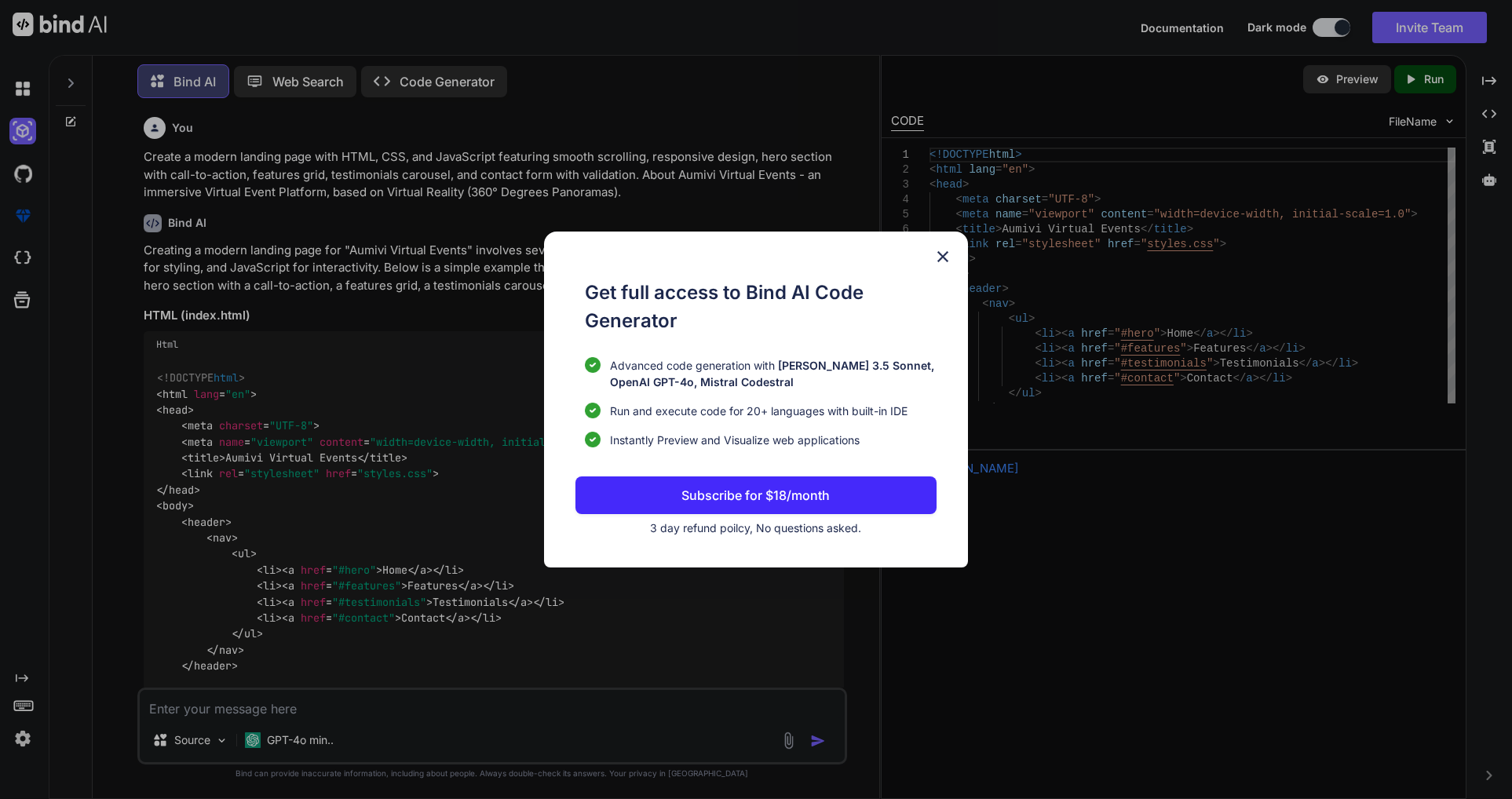
click at [934, 255] on img at bounding box center [942, 256] width 19 height 19
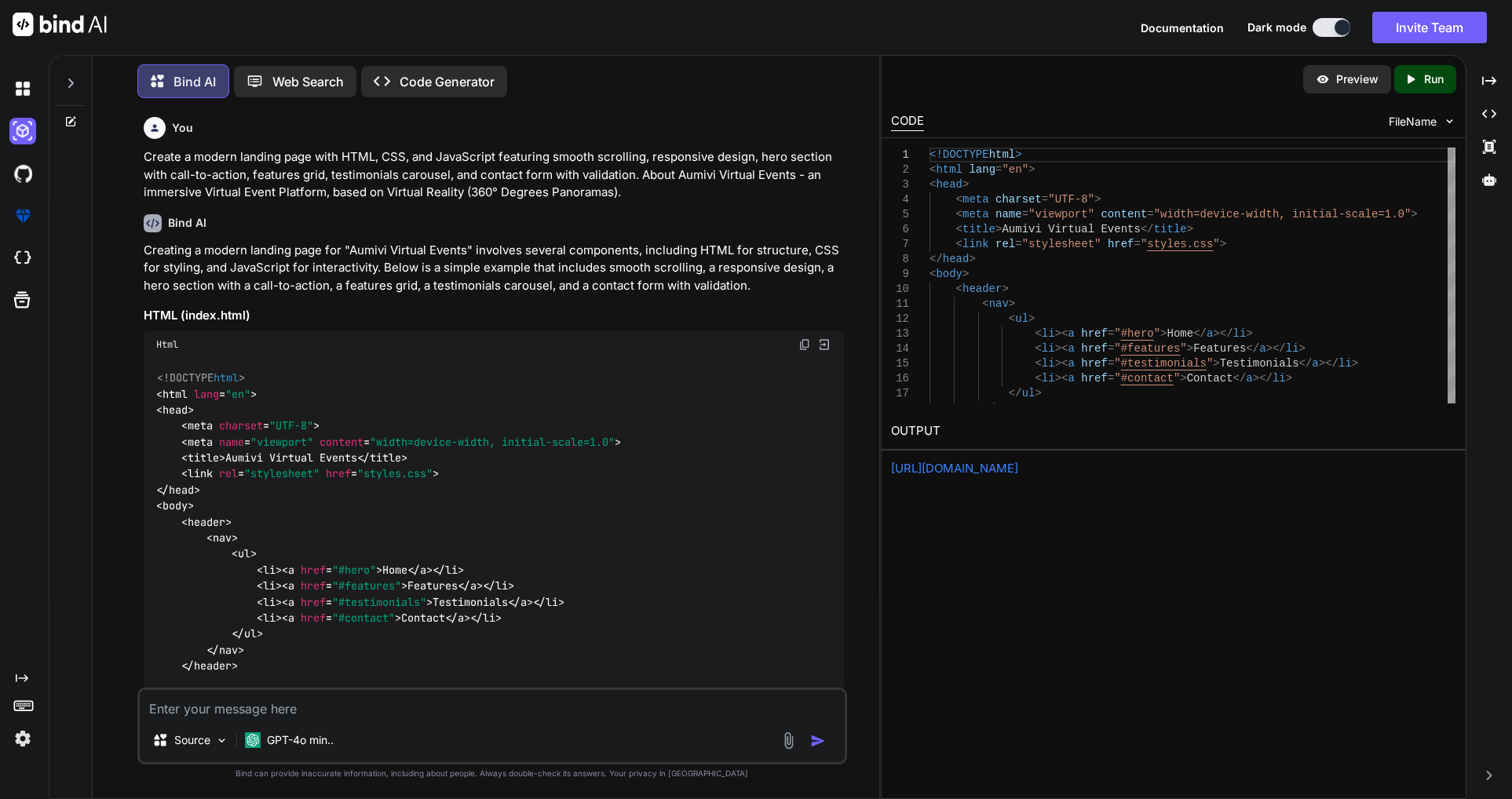
click at [1063, 90] on div "Created with Pixso. Run" at bounding box center [1424, 79] width 62 height 28
click at [947, 470] on link "[URL][DOMAIN_NAME]" at bounding box center [954, 468] width 127 height 15
click at [1063, 68] on div "Created with Pixso. Run" at bounding box center [1424, 79] width 62 height 28
click at [424, 78] on p "Code Generator" at bounding box center [447, 81] width 95 height 19
